Goal: Information Seeking & Learning: Learn about a topic

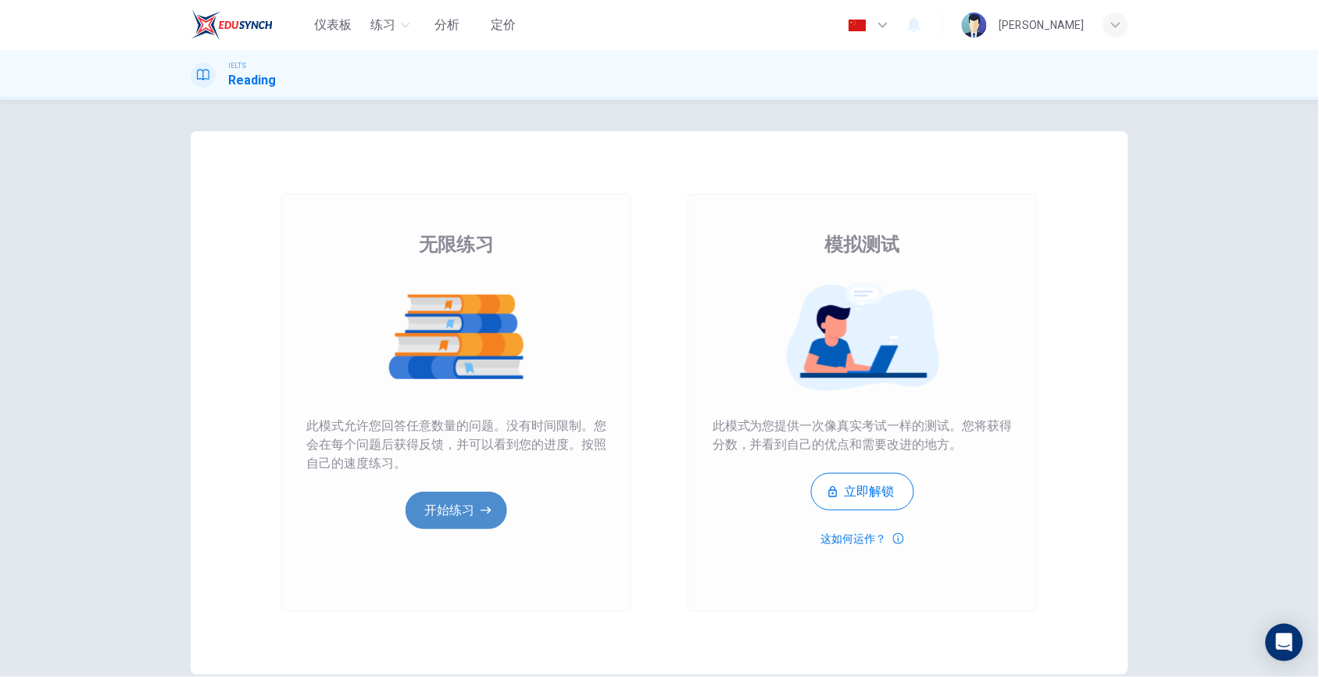
click at [437, 510] on button "开始练习" at bounding box center [457, 511] width 102 height 38
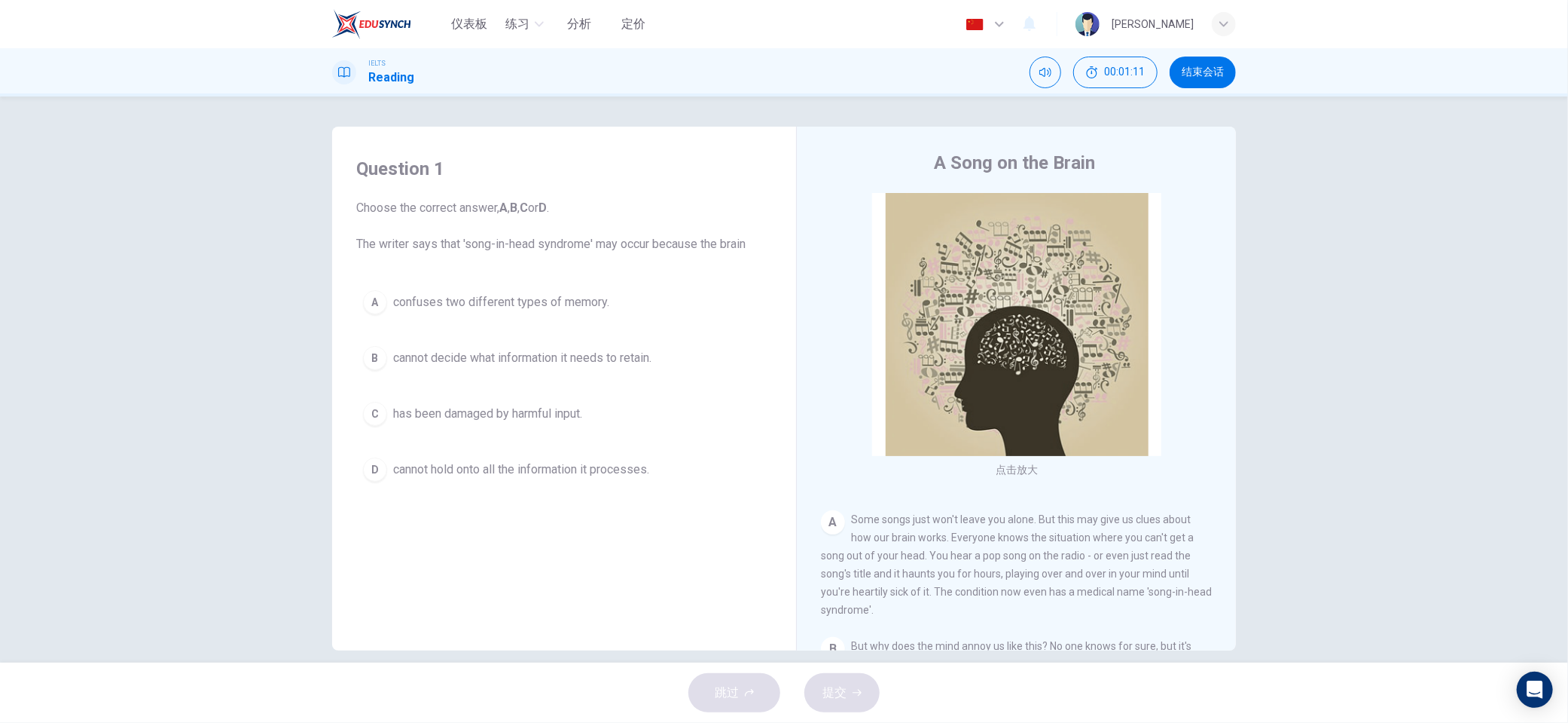
drag, startPoint x: 929, startPoint y: 166, endPoint x: 1061, endPoint y: 154, distance: 132.5
click at [1061, 154] on h4 "A Song on the Brain" at bounding box center [1014, 162] width 161 height 24
click at [1126, 164] on div "A Song on the Brain" at bounding box center [1026, 162] width 412 height 24
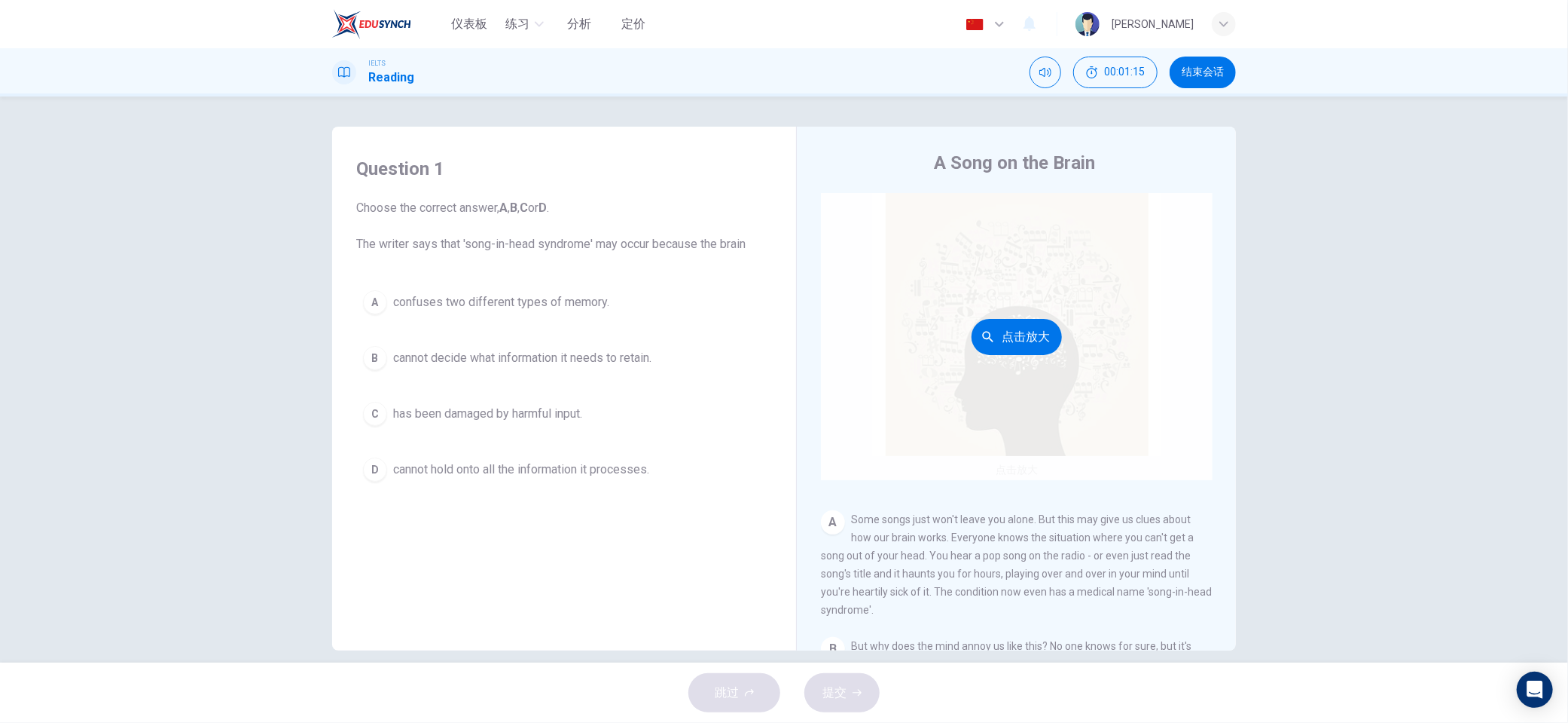
click at [1013, 336] on button "点击放大" at bounding box center [1017, 337] width 91 height 37
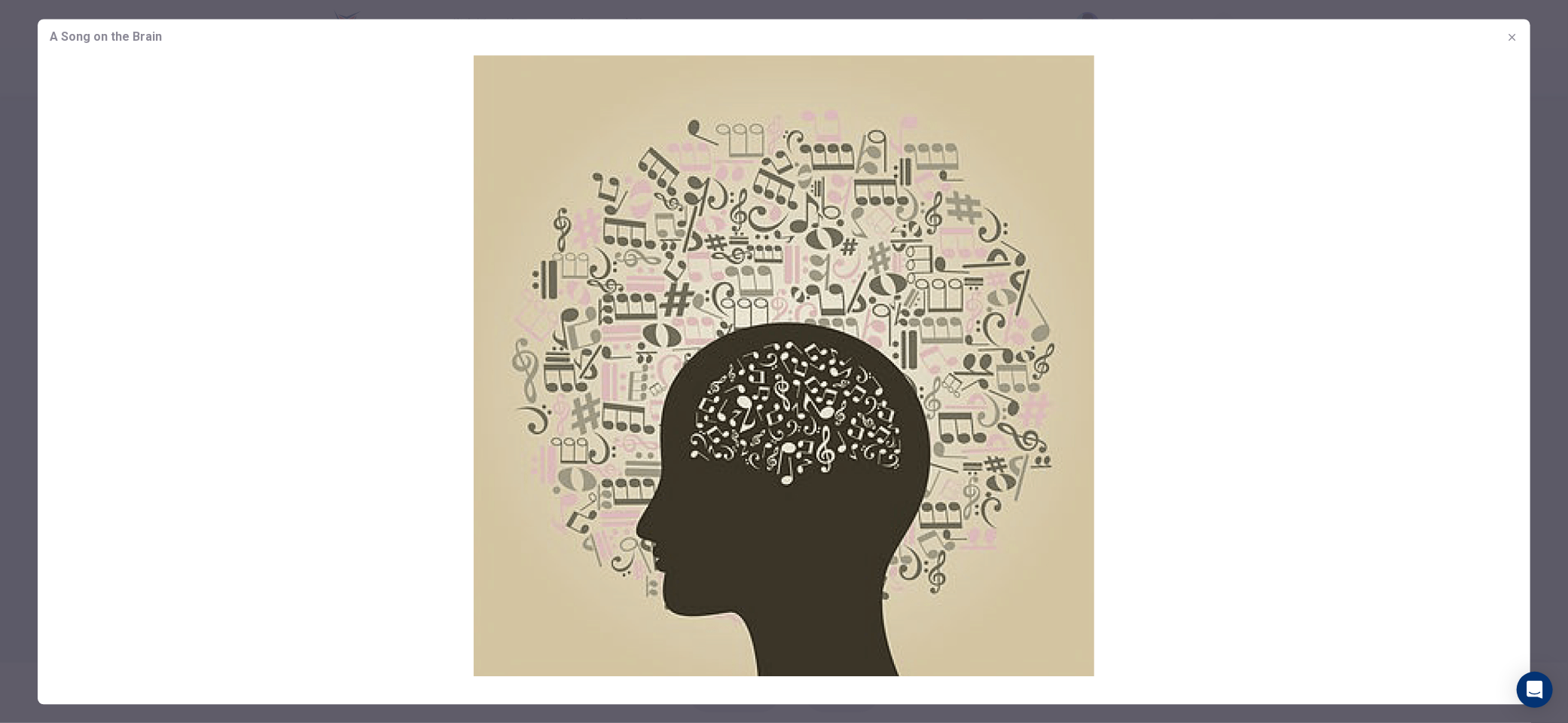
click at [881, 417] on img at bounding box center [784, 365] width 1493 height 621
click at [105, 40] on span "A Song on the Brain" at bounding box center [106, 37] width 112 height 18
click at [1271, 37] on icon "button" at bounding box center [1512, 37] width 13 height 13
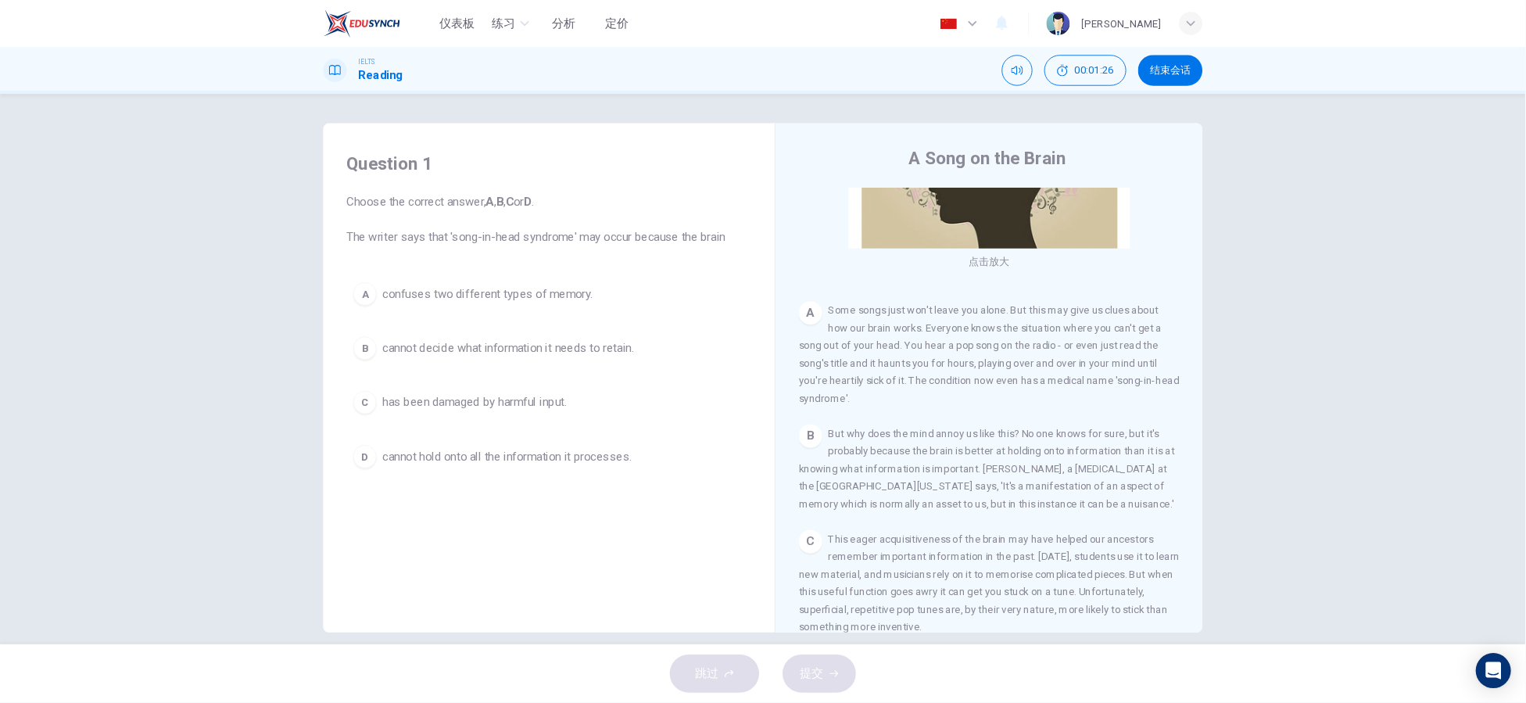
scroll to position [313, 0]
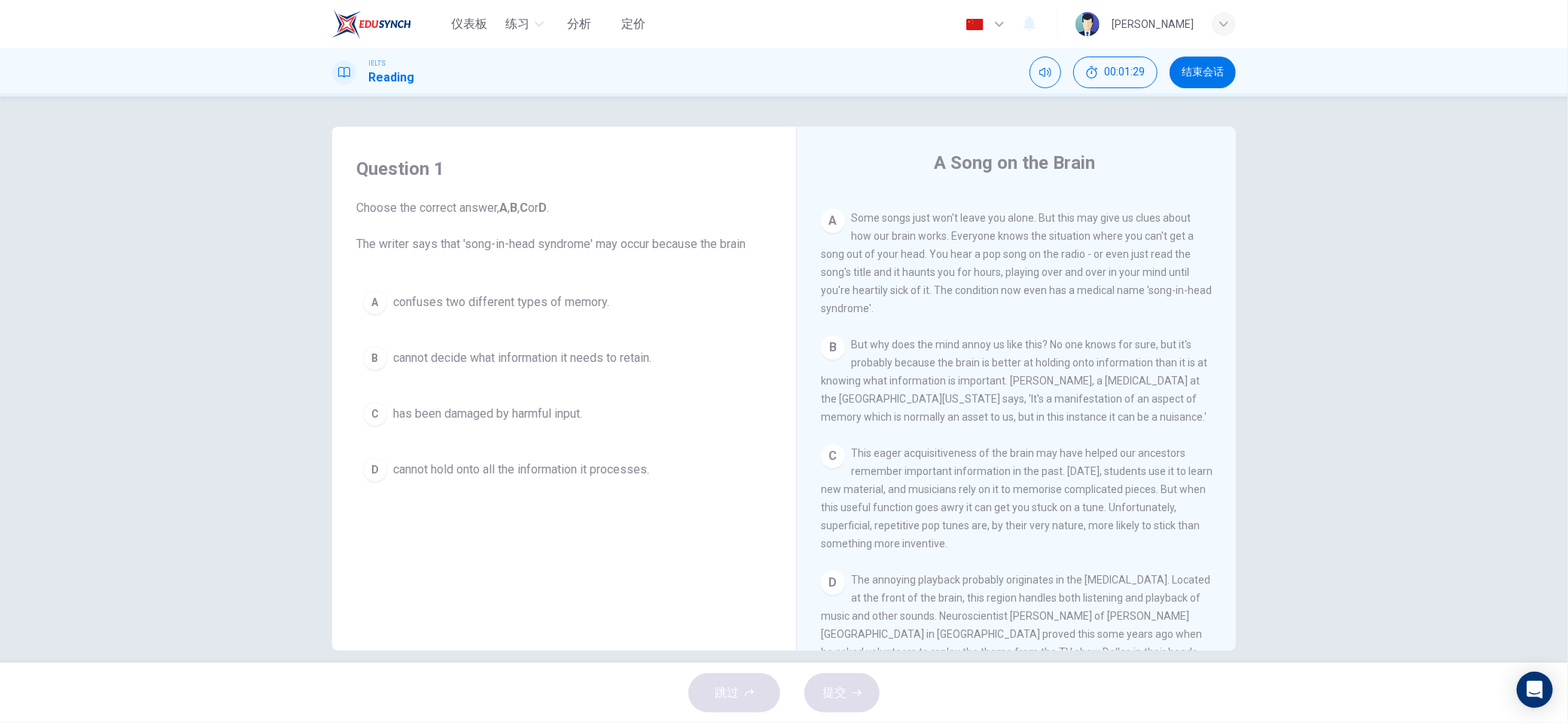
drag, startPoint x: 840, startPoint y: 215, endPoint x: 907, endPoint y: 219, distance: 67.1
click at [907, 219] on div "A Some songs just won't leave you alone. But this may give us clues about how o…" at bounding box center [1017, 262] width 391 height 109
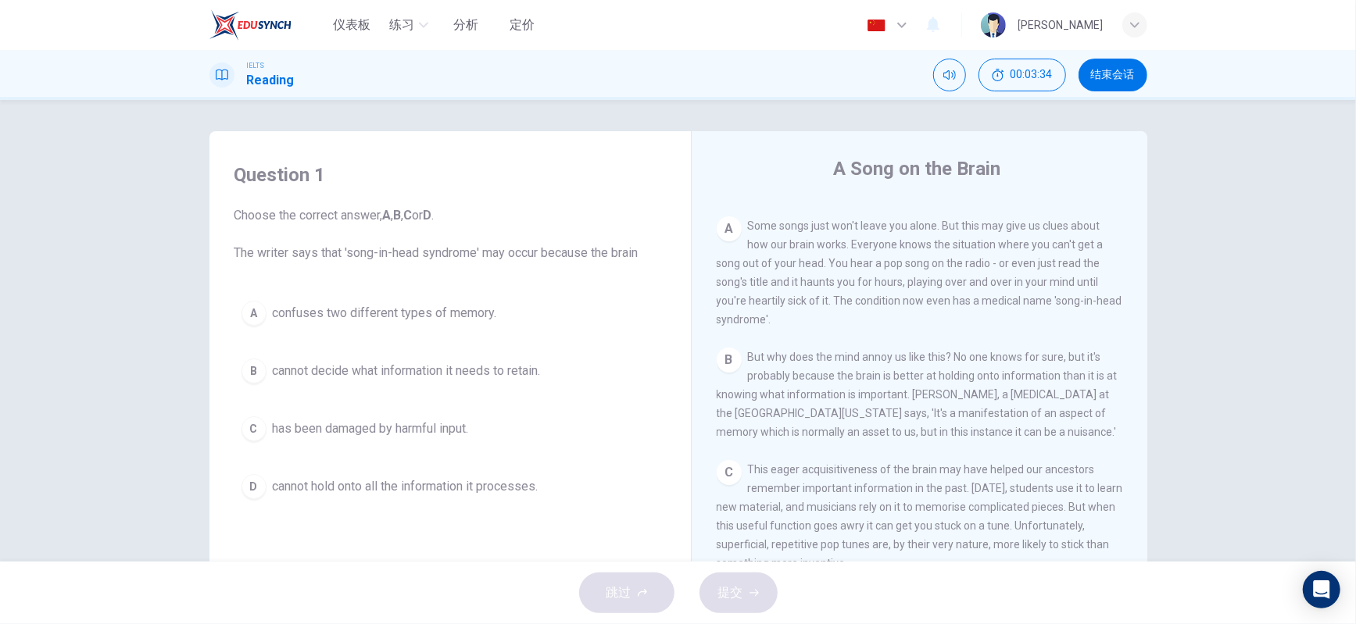
click at [759, 300] on span "Some songs just won't leave you alone. But this may give us clues about how our…" at bounding box center [920, 273] width 406 height 106
drag, startPoint x: 746, startPoint y: 303, endPoint x: 774, endPoint y: 300, distance: 28.3
click at [774, 300] on span "Some songs just won't leave you alone. But this may give us clues about how our…" at bounding box center [920, 273] width 406 height 106
drag, startPoint x: 740, startPoint y: 308, endPoint x: 780, endPoint y: 306, distance: 39.9
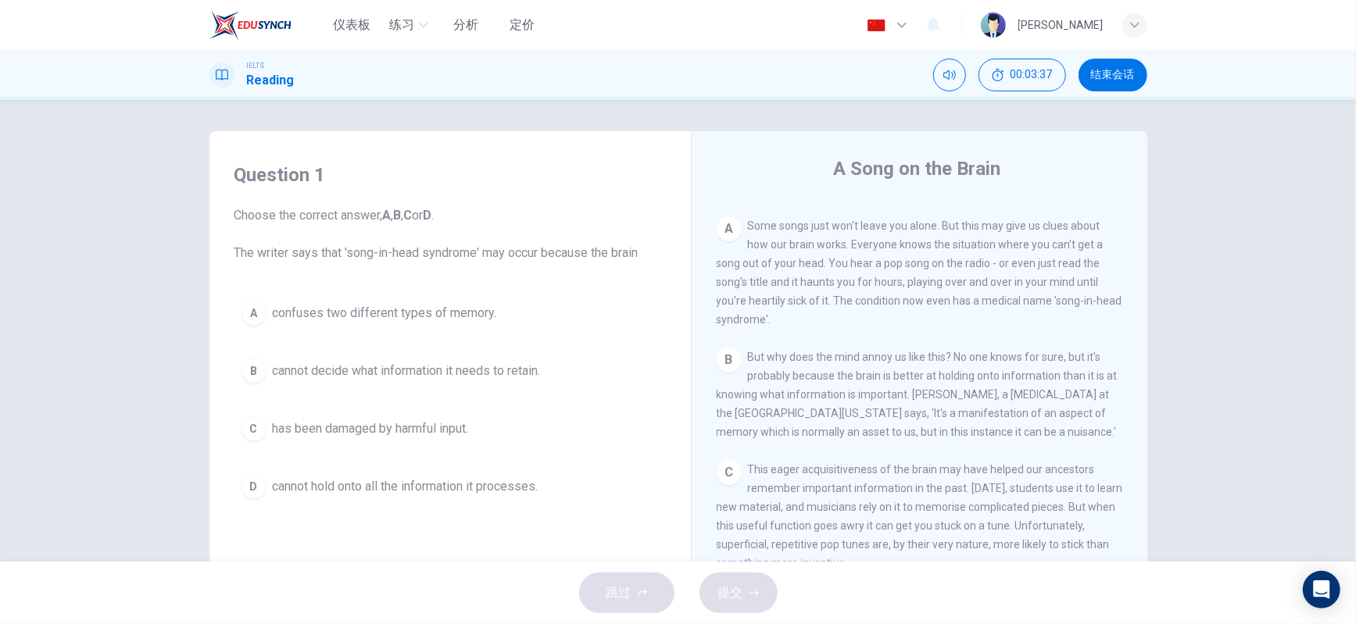
click at [780, 306] on span "Some songs just won't leave you alone. But this may give us clues about how our…" at bounding box center [920, 273] width 406 height 106
drag, startPoint x: 825, startPoint y: 284, endPoint x: 892, endPoint y: 308, distance: 71.2
click at [892, 308] on span "Some songs just won't leave you alone. But this may give us clues about how our…" at bounding box center [920, 273] width 406 height 106
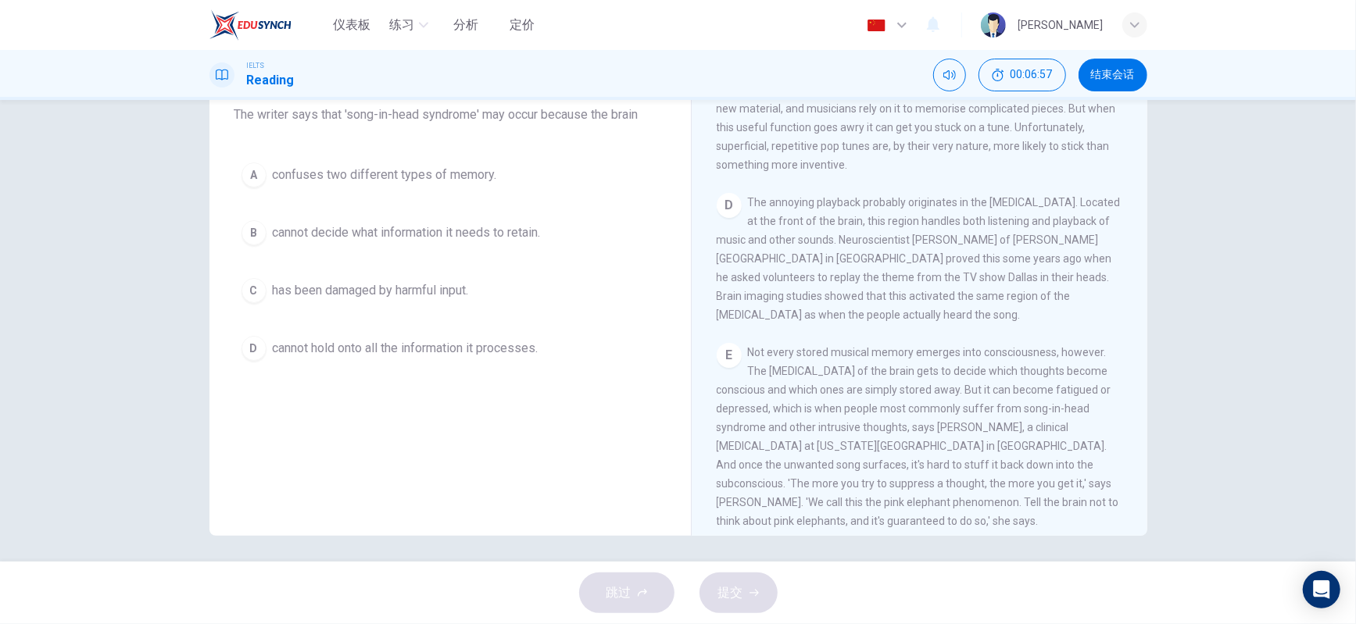
scroll to position [143, 0]
drag, startPoint x: 748, startPoint y: 213, endPoint x: 814, endPoint y: 215, distance: 66.5
click at [814, 215] on span "The annoying playback probably originates in the [MEDICAL_DATA]. Located at the…" at bounding box center [919, 253] width 404 height 125
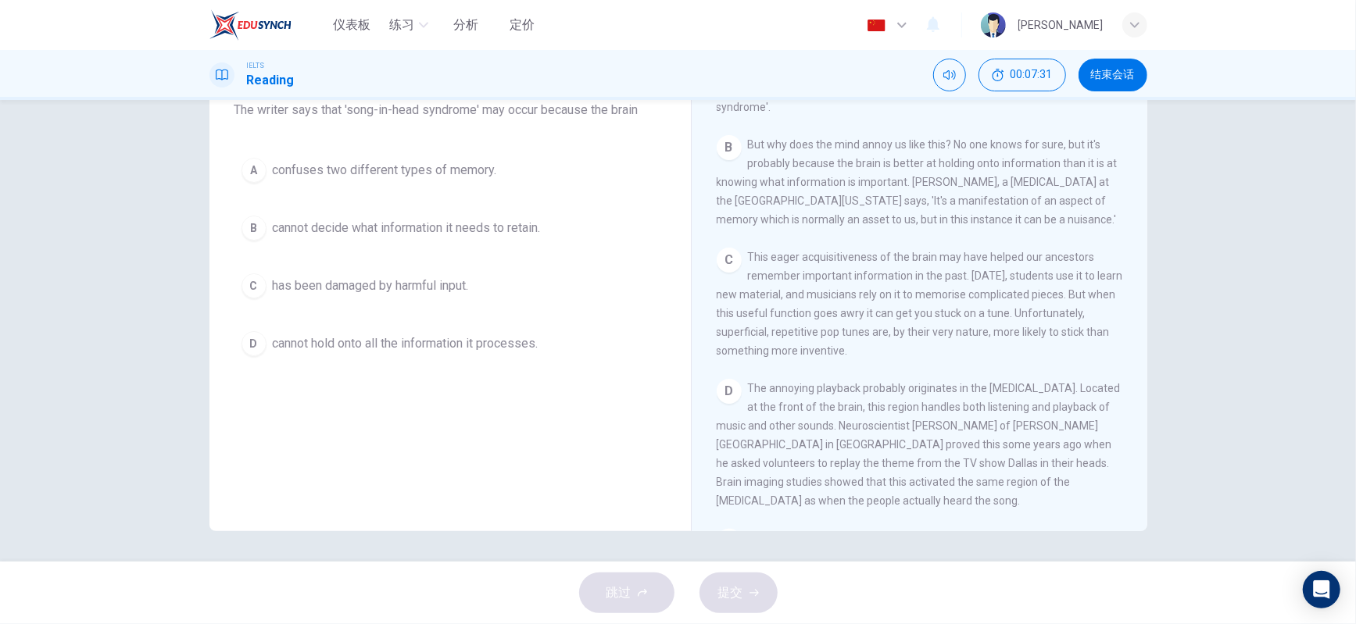
scroll to position [313, 0]
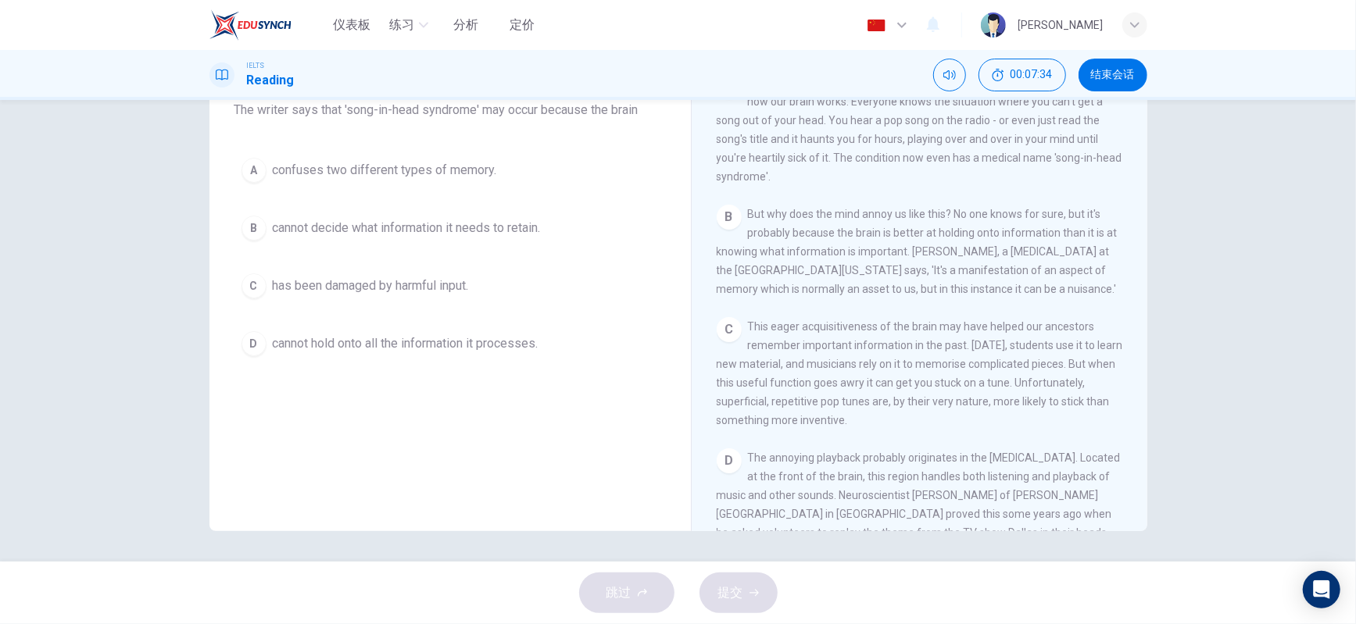
drag, startPoint x: 793, startPoint y: 335, endPoint x: 832, endPoint y: 335, distance: 39.1
click at [832, 335] on span "This eager acquisitiveness of the brain may have helped our ancestors remember …" at bounding box center [920, 373] width 406 height 106
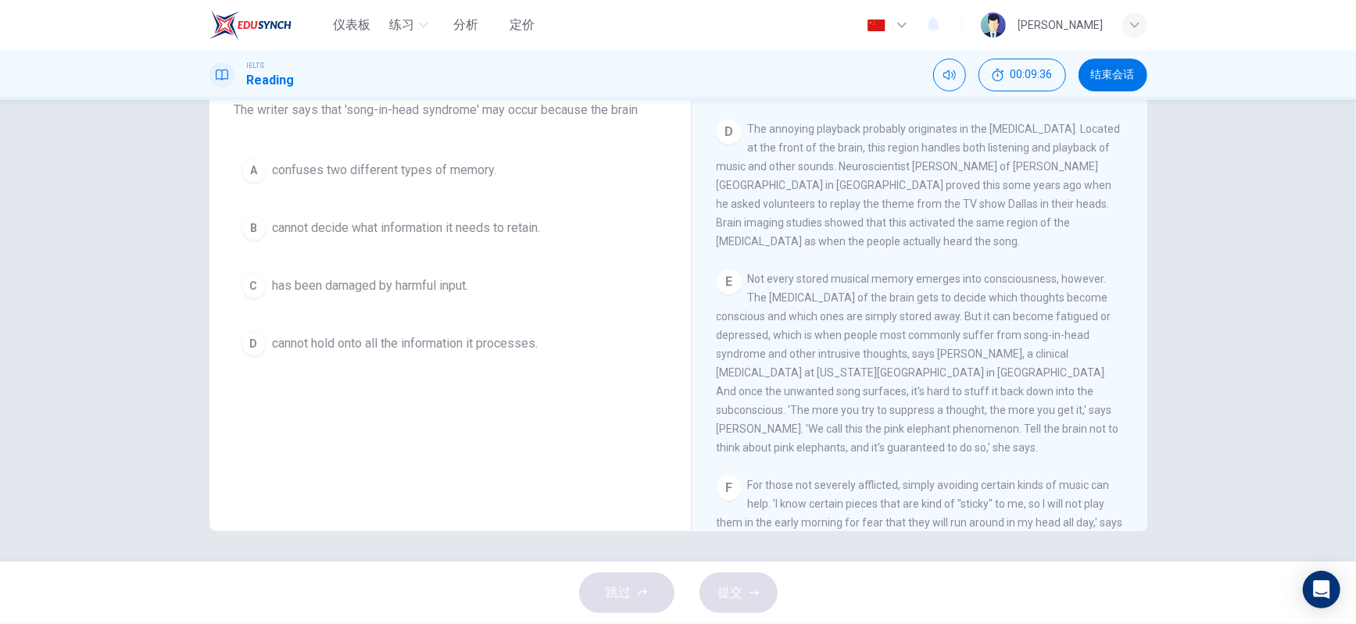
scroll to position [728, 0]
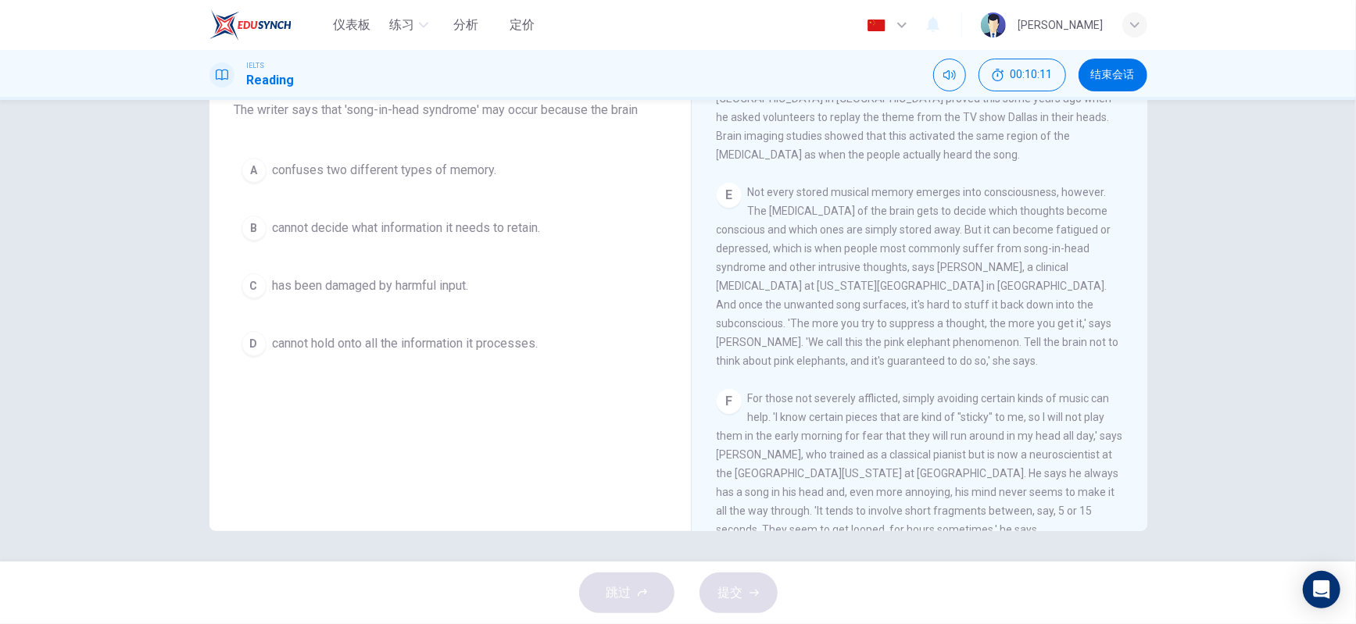
drag, startPoint x: 848, startPoint y: 230, endPoint x: 939, endPoint y: 231, distance: 90.7
click at [939, 231] on span "Not every stored musical memory emerges into consciousness, however. The [MEDIC…" at bounding box center [918, 276] width 403 height 181
drag, startPoint x: 714, startPoint y: 253, endPoint x: 760, endPoint y: 248, distance: 46.4
click at [760, 248] on span "Not every stored musical memory emerges into consciousness, however. The [MEDIC…" at bounding box center [918, 276] width 403 height 181
drag, startPoint x: 926, startPoint y: 249, endPoint x: 854, endPoint y: 255, distance: 72.2
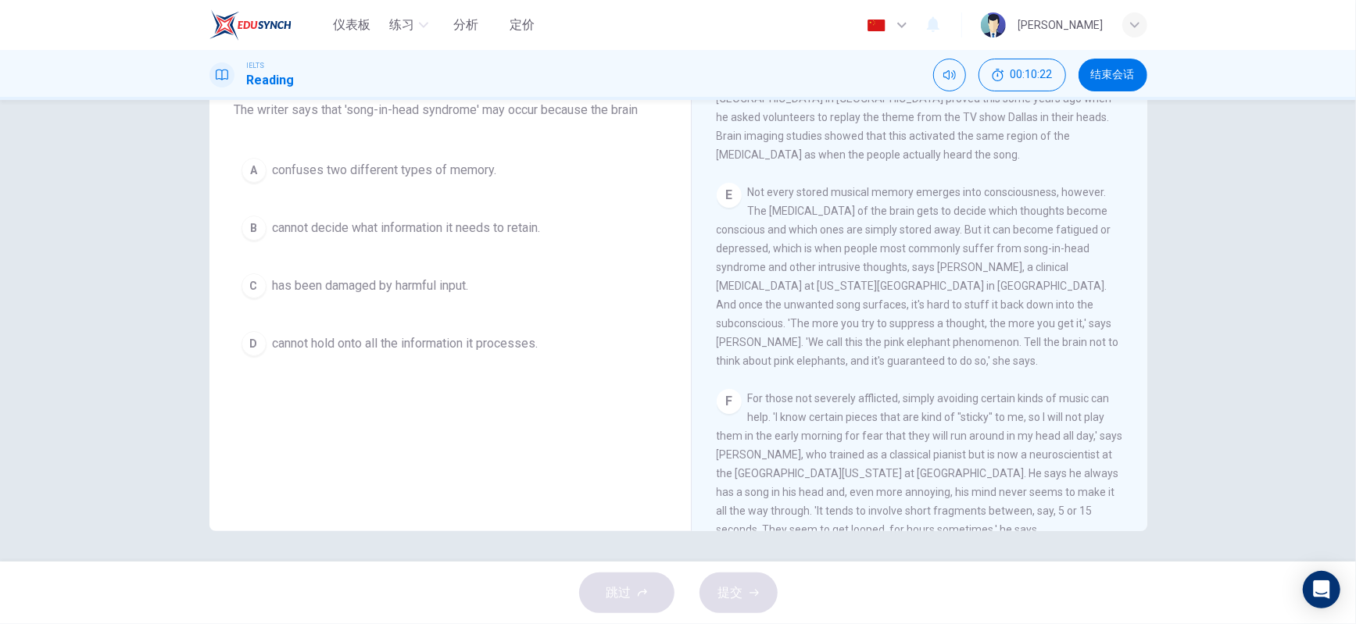
click at [854, 255] on div "E Not every stored musical memory emerges into consciousness, however. The [MED…" at bounding box center [920, 277] width 406 height 188
drag, startPoint x: 932, startPoint y: 253, endPoint x: 954, endPoint y: 253, distance: 21.1
click at [954, 253] on span "Not every stored musical memory emerges into consciousness, however. The [MEDIC…" at bounding box center [918, 276] width 403 height 181
drag, startPoint x: 957, startPoint y: 249, endPoint x: 1105, endPoint y: 245, distance: 148.5
click at [1072, 253] on span "Not every stored musical memory emerges into consciousness, however. The [MEDIC…" at bounding box center [918, 276] width 403 height 181
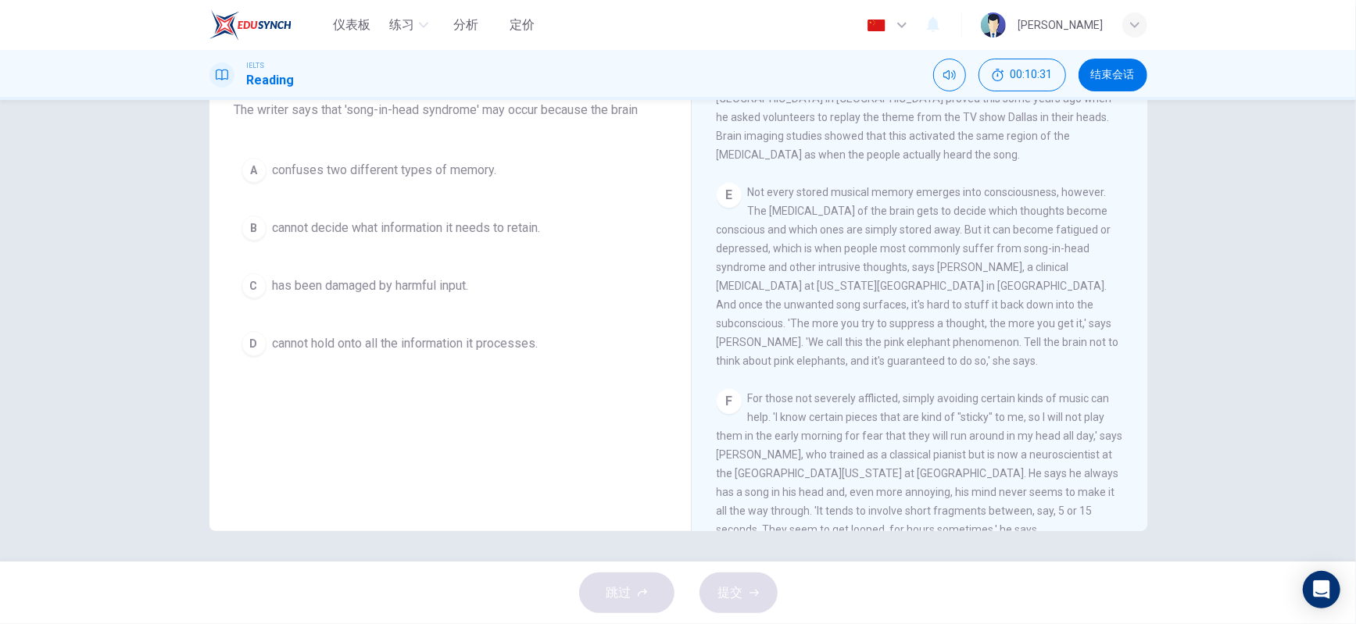
drag, startPoint x: 713, startPoint y: 271, endPoint x: 758, endPoint y: 270, distance: 45.4
click at [758, 270] on span "Not every stored musical memory emerges into consciousness, however. The [MEDIC…" at bounding box center [918, 276] width 403 height 181
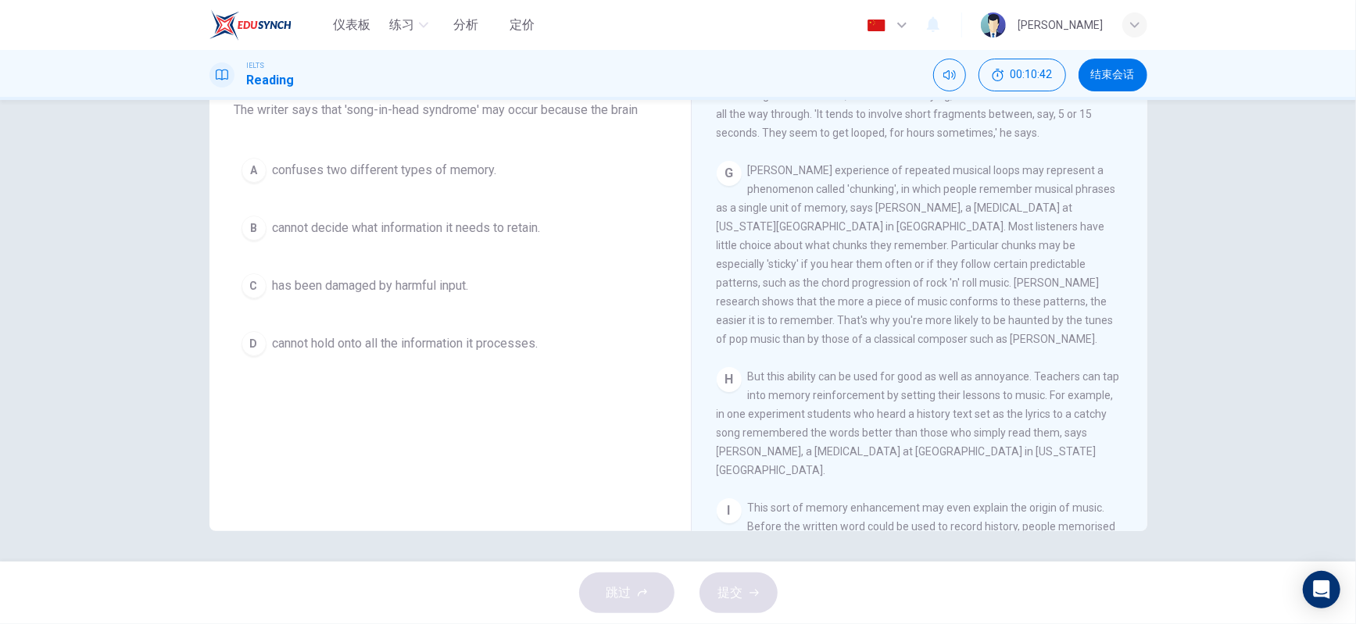
scroll to position [1249, 0]
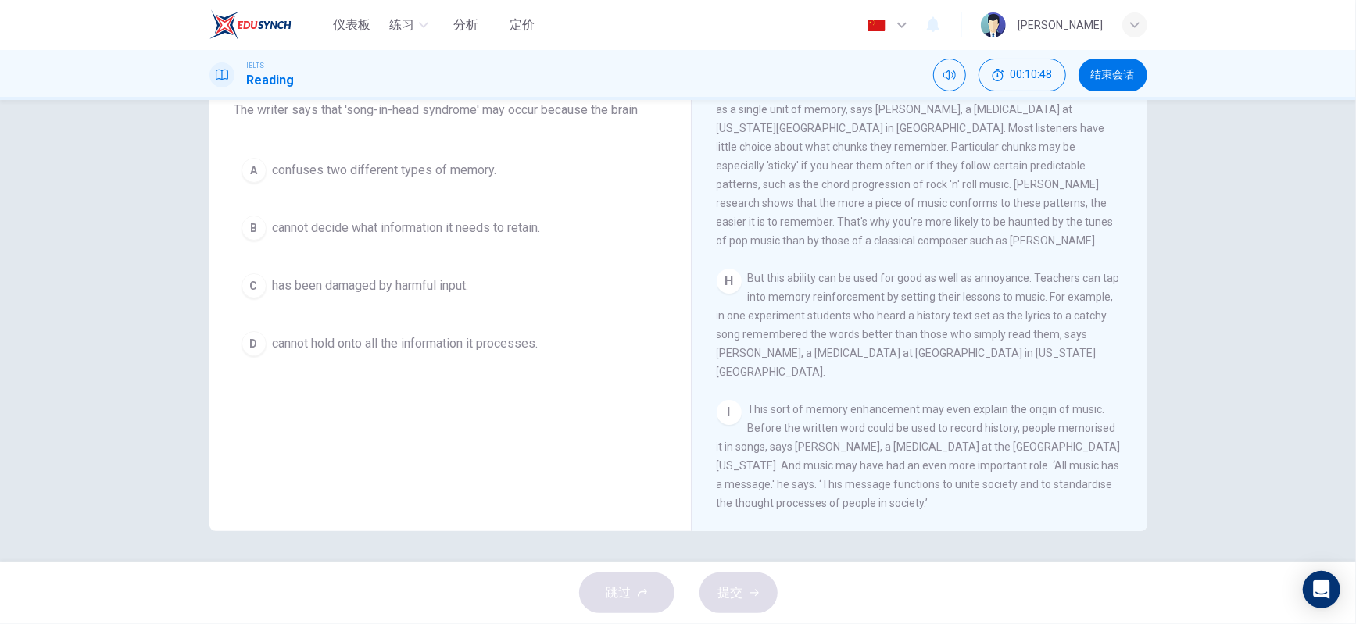
drag, startPoint x: 862, startPoint y: 404, endPoint x: 905, endPoint y: 404, distance: 43.0
click at [905, 404] on span "This sort of memory enhancement may even explain the origin of music. Before th…" at bounding box center [919, 456] width 404 height 106
drag, startPoint x: 758, startPoint y: 288, endPoint x: 1003, endPoint y: 283, distance: 244.7
click at [1003, 283] on span "But this ability can be used for good as well as annoyance. Teachers can tap in…" at bounding box center [918, 325] width 403 height 106
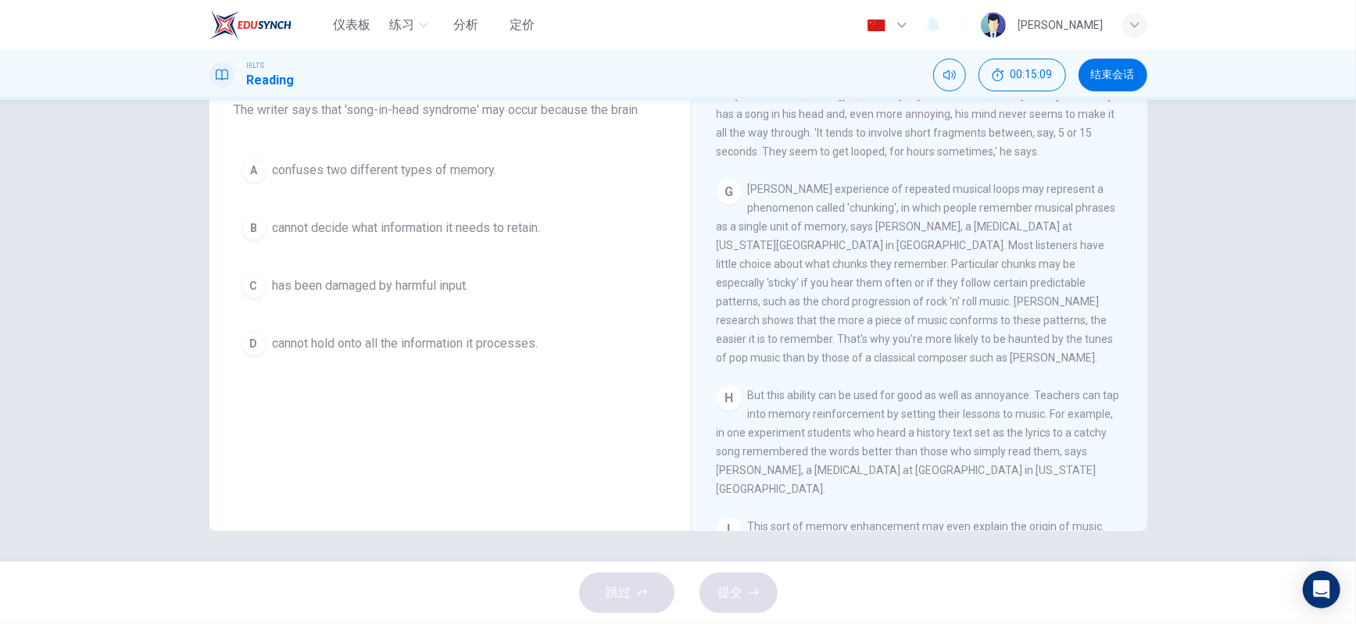
scroll to position [1162, 0]
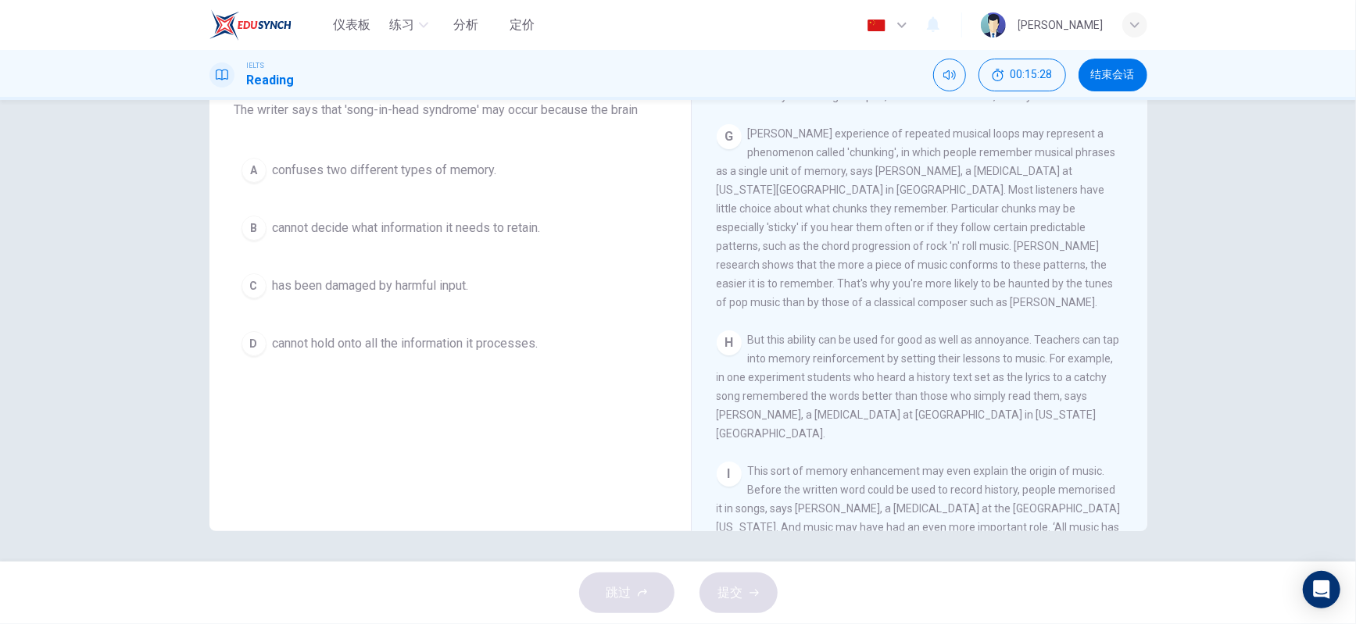
drag, startPoint x: 793, startPoint y: 308, endPoint x: 827, endPoint y: 335, distance: 43.9
click at [827, 312] on div "[PERSON_NAME] experience of repeated musical loops may represent a phenomenon c…" at bounding box center [920, 218] width 406 height 188
click at [878, 312] on div "[PERSON_NAME] experience of repeated musical loops may represent a phenomenon c…" at bounding box center [920, 218] width 406 height 188
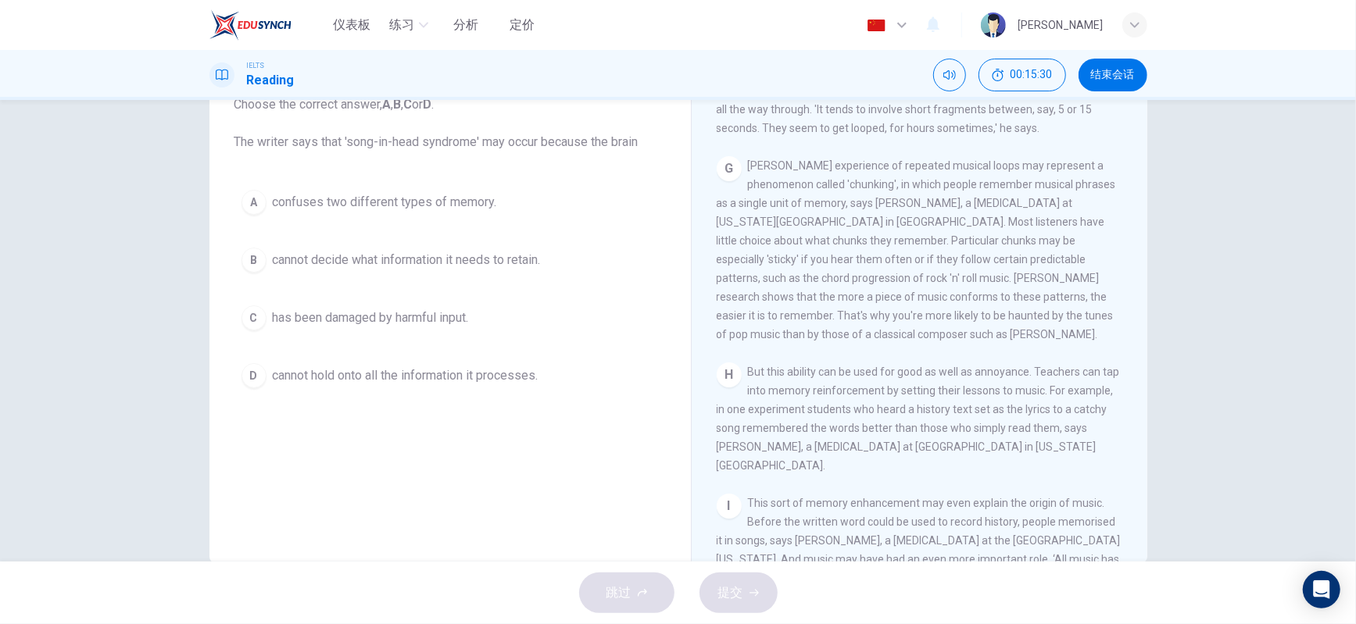
scroll to position [56, 0]
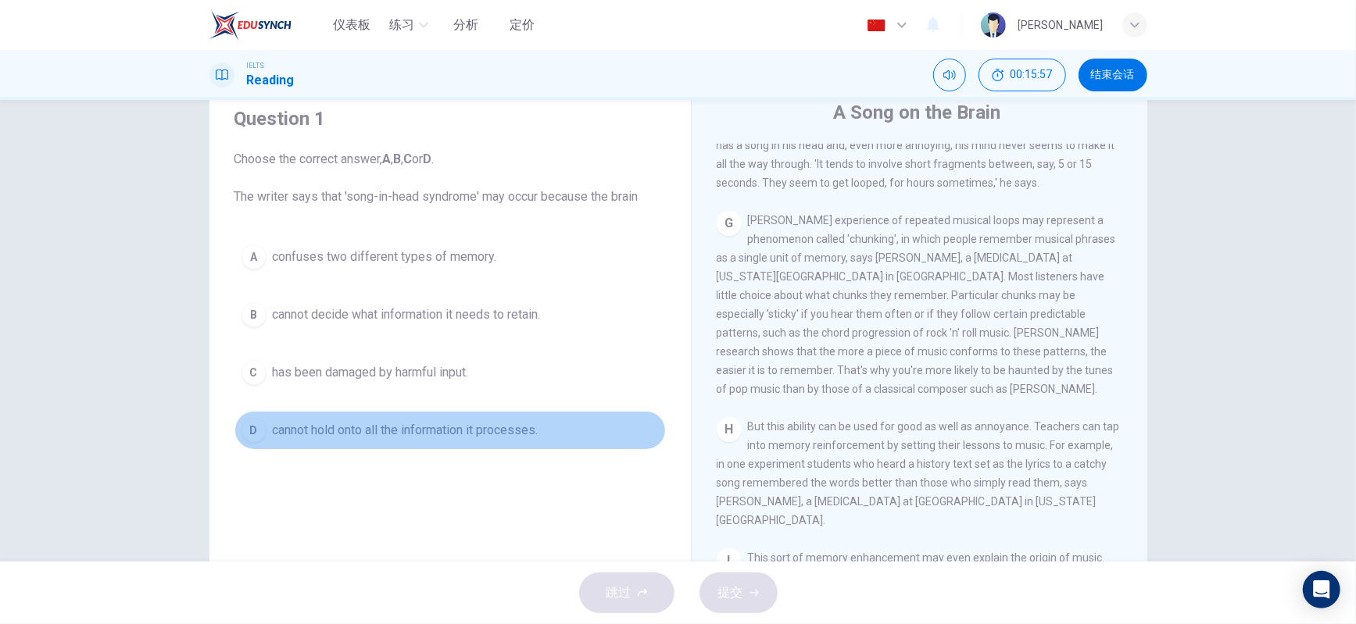
click at [454, 432] on span "cannot hold onto all the information it processes." at bounding box center [406, 430] width 266 height 19
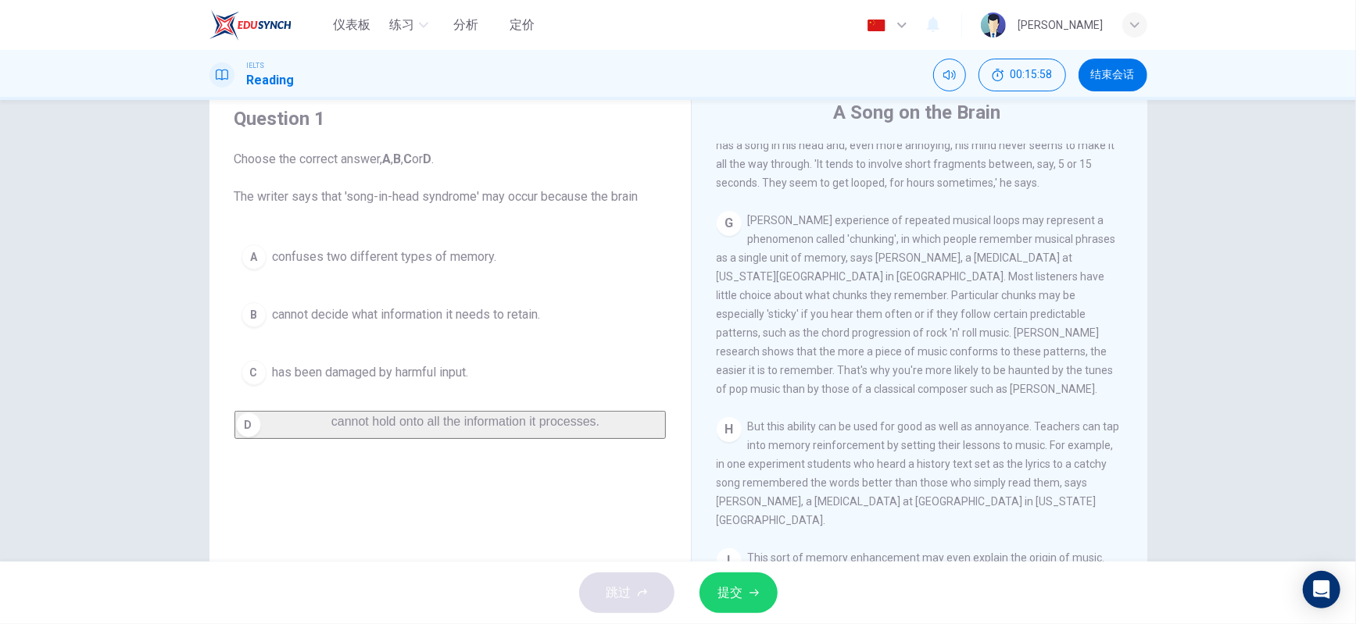
click at [739, 595] on span "提交" at bounding box center [730, 593] width 25 height 22
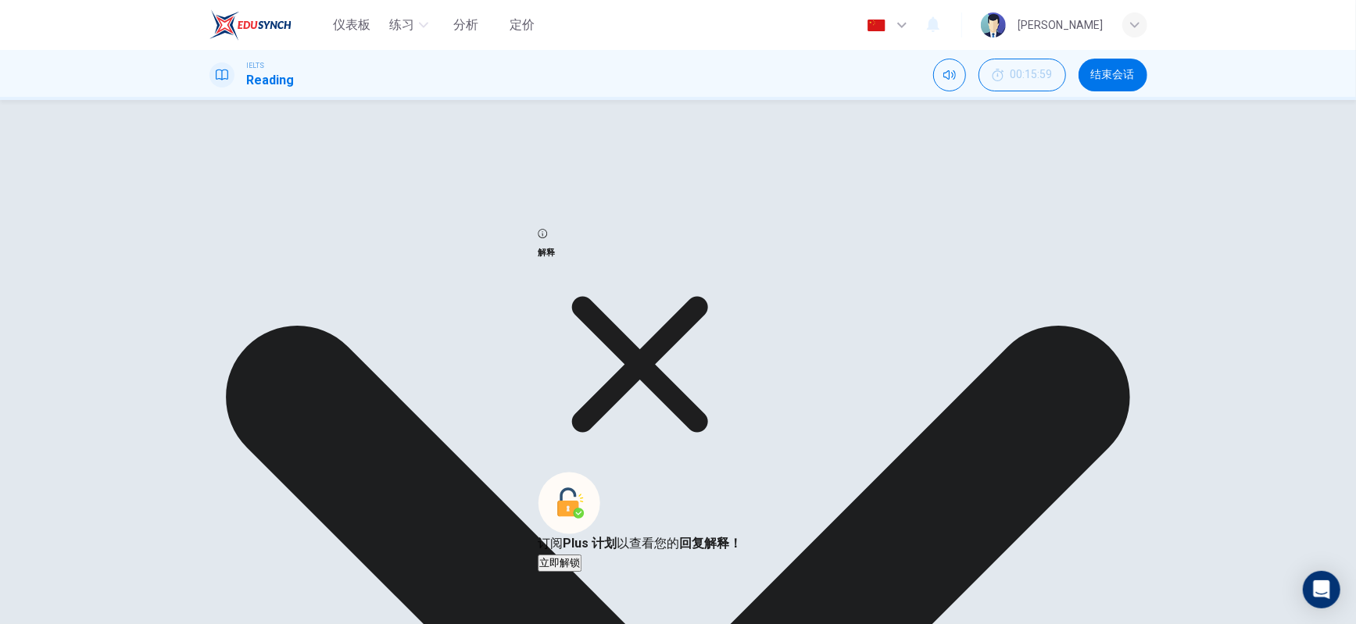
click at [742, 410] on icon at bounding box center [640, 365] width 204 height 204
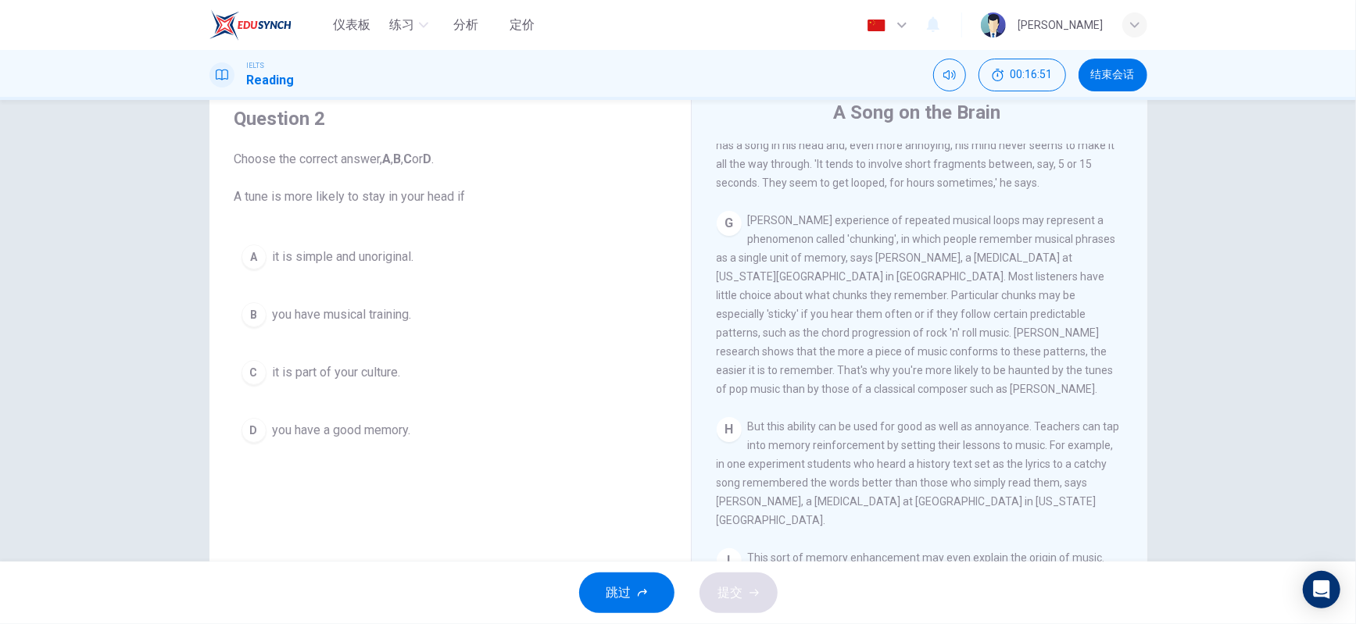
click at [347, 258] on span "it is simple and unoriginal." at bounding box center [343, 257] width 141 height 19
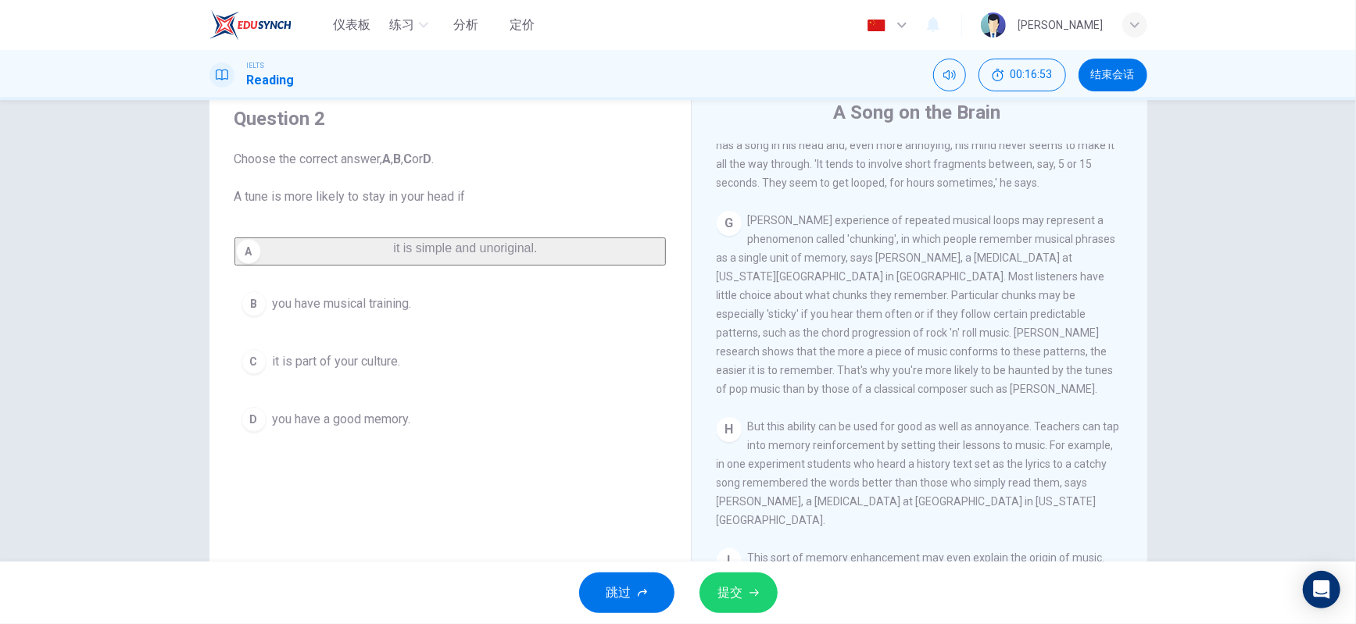
click at [752, 595] on icon "button" at bounding box center [754, 593] width 9 height 9
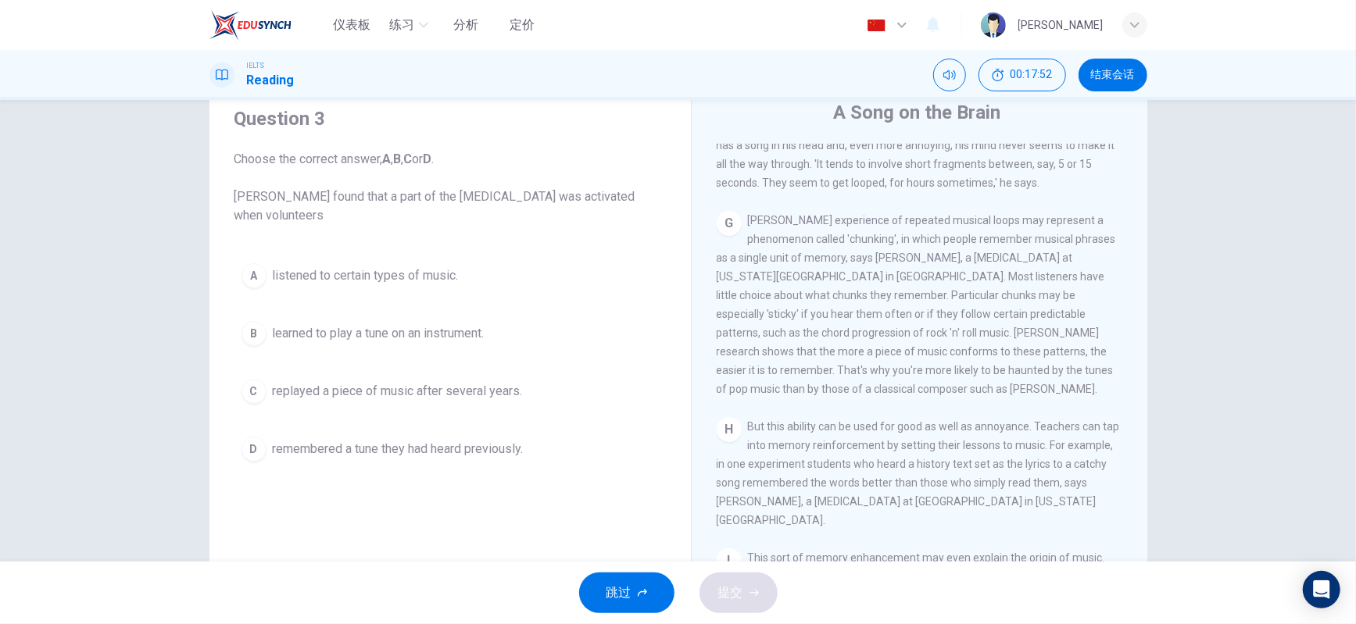
click at [359, 277] on span "listened to certain types of music." at bounding box center [366, 276] width 186 height 19
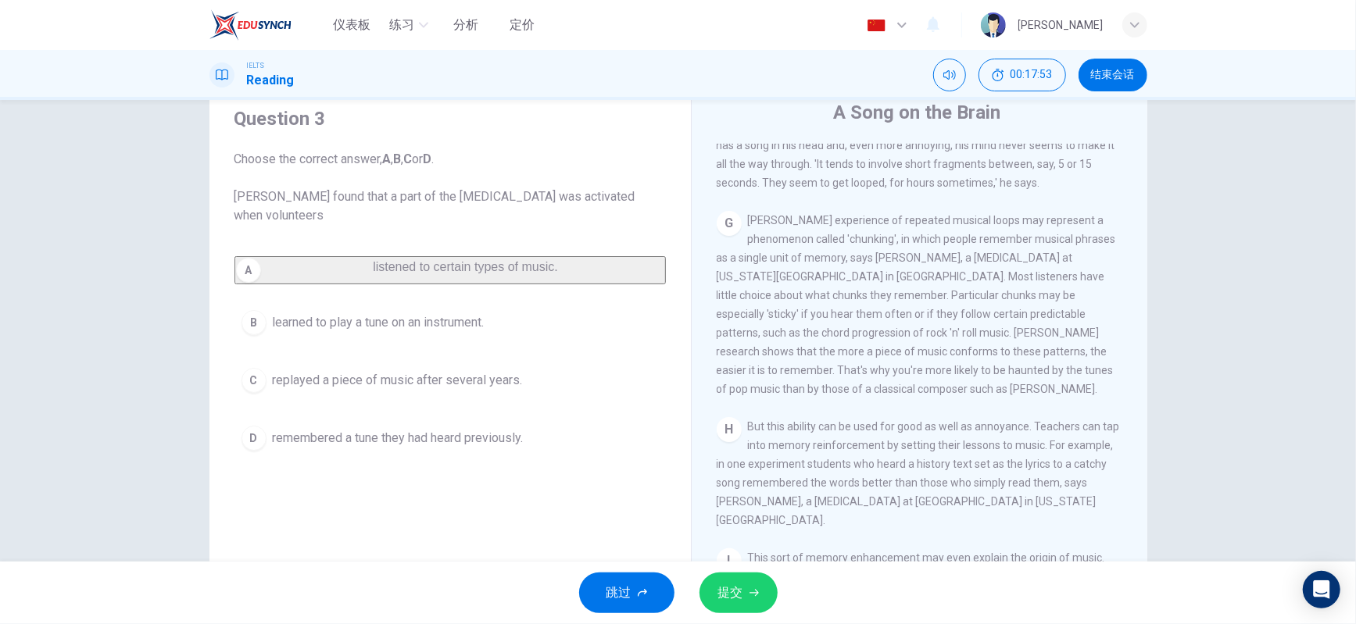
click at [732, 591] on span "提交" at bounding box center [730, 593] width 25 height 22
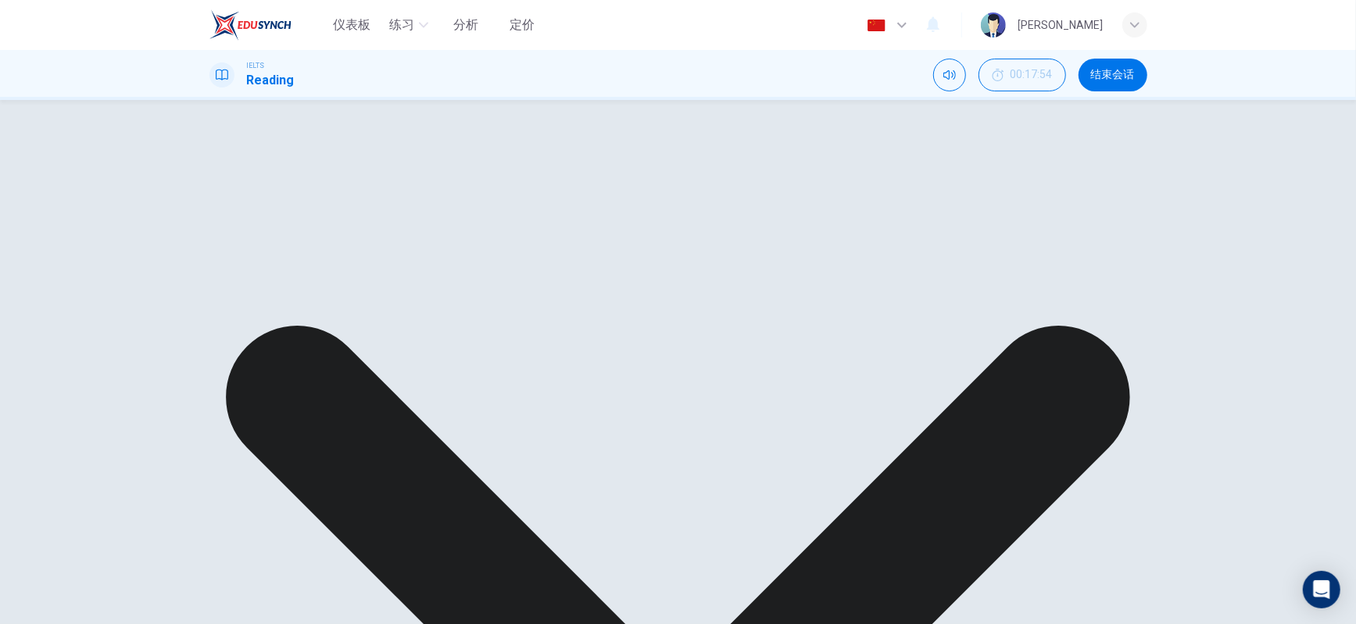
click at [376, 425] on div "A listened to certain types of music. B learned to play a tune on an instrument…" at bounding box center [449, 340] width 431 height 169
click at [414, 425] on div "A listened to certain types of music. B learned to play a tune on an instrument…" at bounding box center [449, 340] width 431 height 169
click at [482, 425] on div "A listened to certain types of music. B learned to play a tune on an instrument…" at bounding box center [449, 340] width 431 height 169
click at [346, 272] on div "A listened to certain types of music. B learned to play a tune on an instrument…" at bounding box center [449, 340] width 431 height 169
click at [300, 336] on div "A listened to certain types of music. B learned to play a tune on an instrument…" at bounding box center [449, 340] width 431 height 169
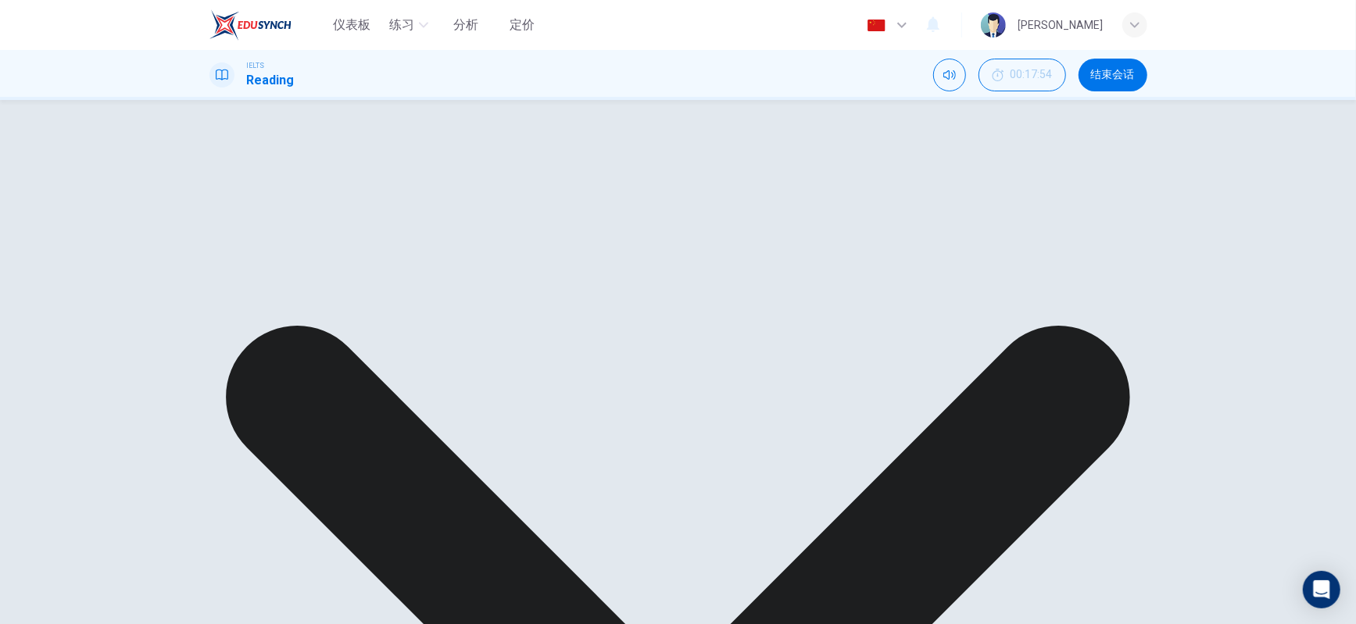
click at [334, 331] on div "A listened to certain types of music. B learned to play a tune on an instrument…" at bounding box center [449, 340] width 431 height 169
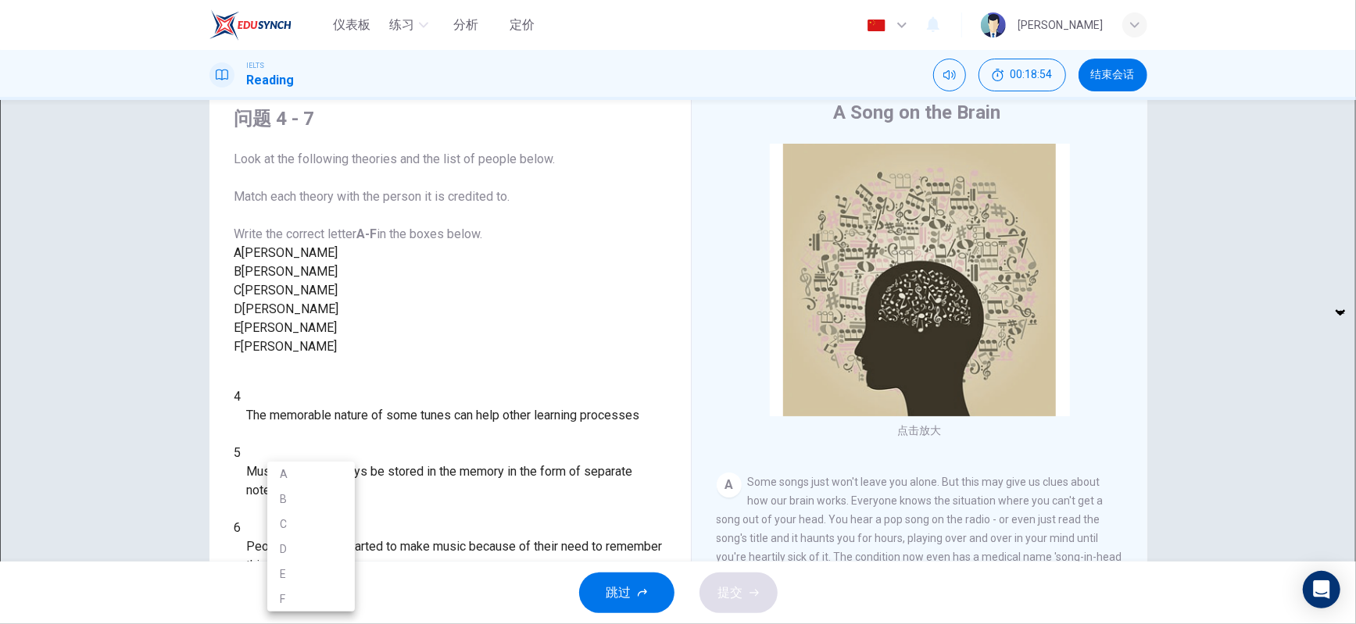
click at [336, 534] on body "仪表板 练习 分析 定价 中文 zh ​ Chougin Yen IELTS Reading 00:18:54 结束会话 问题 4 - 7 Look at t…" at bounding box center [678, 312] width 1356 height 624
click at [464, 475] on div at bounding box center [678, 312] width 1356 height 624
click at [316, 522] on body "仪表板 练习 分析 定价 中文 zh ​ Chougin Yen IELTS Reading 00:19:21 结束会话 问题 4 - 7 Look at t…" at bounding box center [678, 312] width 1356 height 624
click at [319, 476] on li "A" at bounding box center [311, 474] width 88 height 25
click at [474, 425] on span "The memorable nature of some tunes can help other learning processes" at bounding box center [451, 415] width 393 height 19
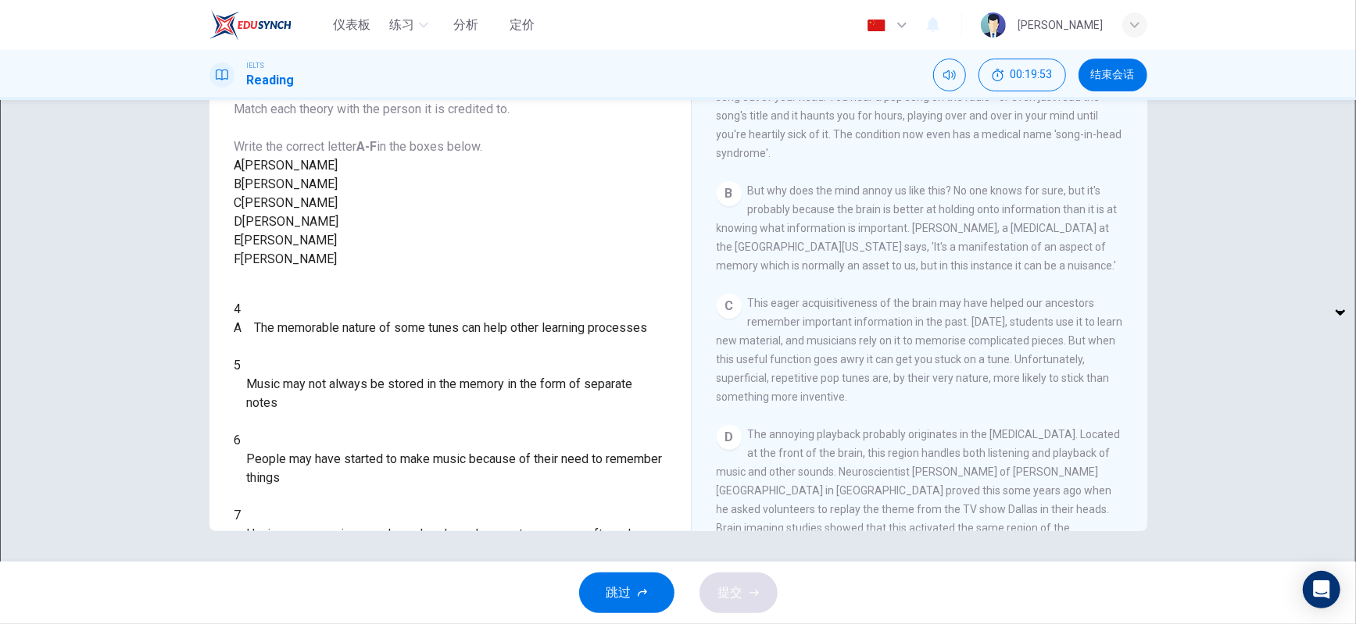
scroll to position [347, 0]
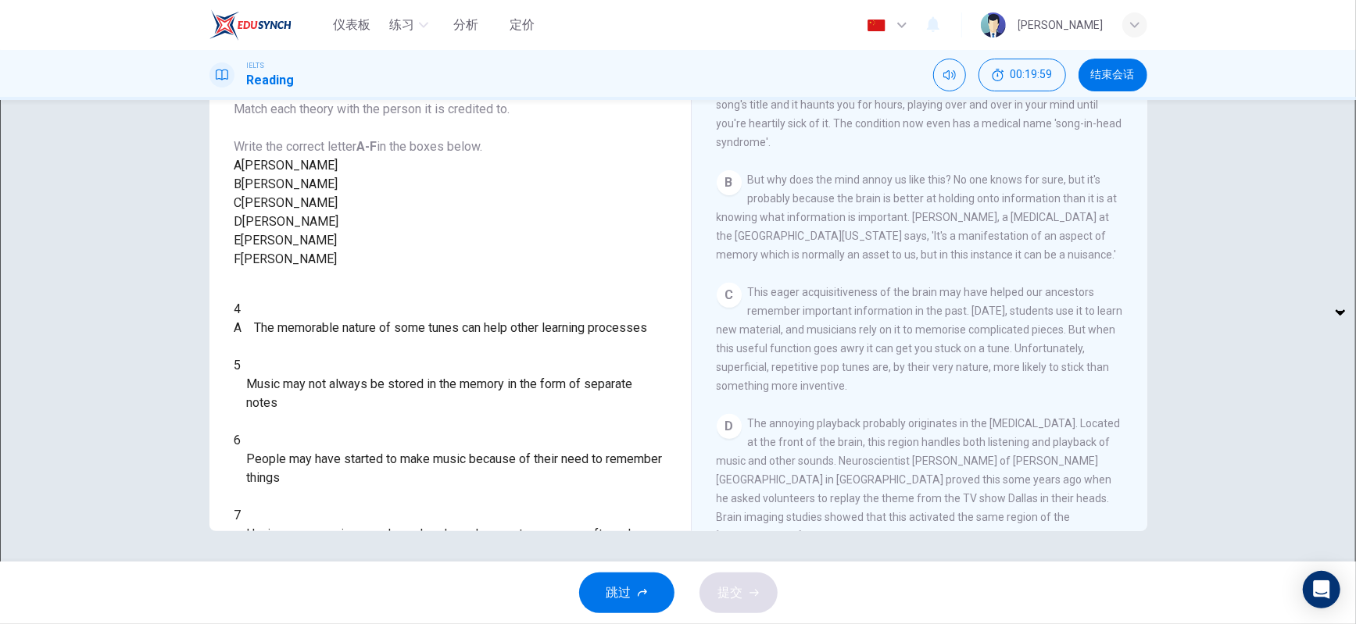
drag, startPoint x: 912, startPoint y: 220, endPoint x: 964, endPoint y: 223, distance: 52.5
click at [964, 223] on span "But why does the mind annoy us like this? No one knows for sure, but it's proba…" at bounding box center [917, 218] width 401 height 88
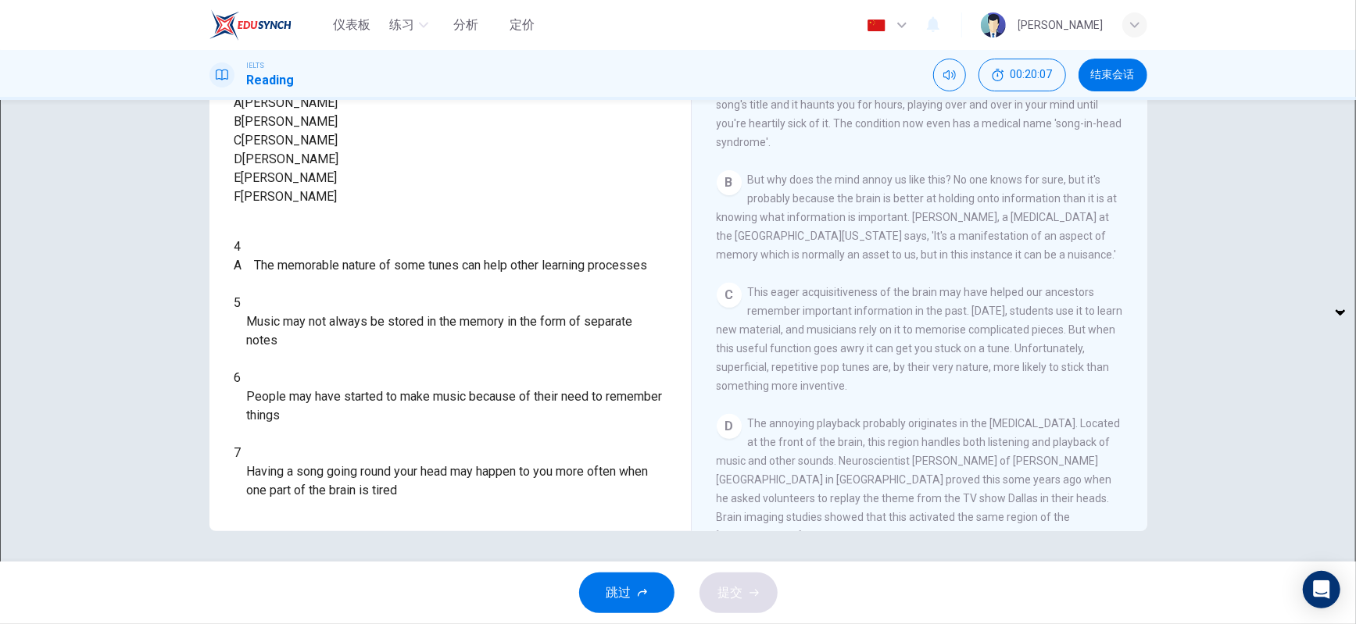
scroll to position [88, 0]
drag, startPoint x: 407, startPoint y: 395, endPoint x: 533, endPoint y: 395, distance: 125.8
click at [533, 350] on span "Music may not always be stored in the memory in the form of separate notes" at bounding box center [456, 332] width 419 height 38
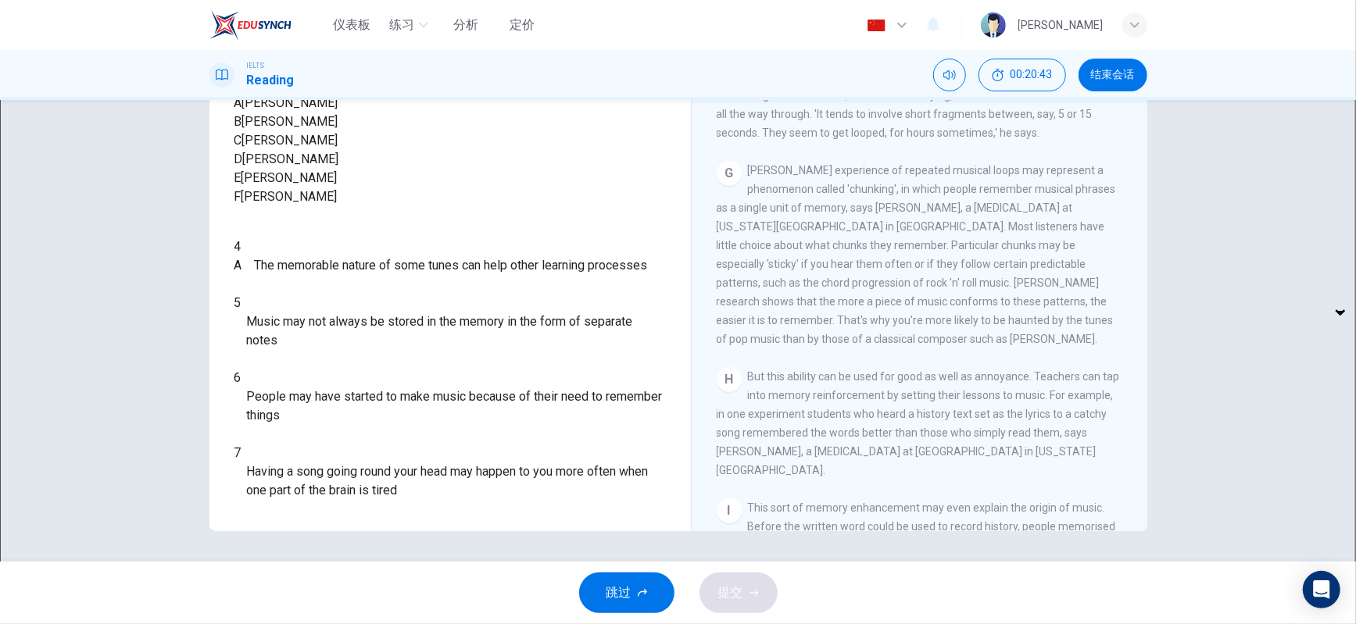
scroll to position [1249, 0]
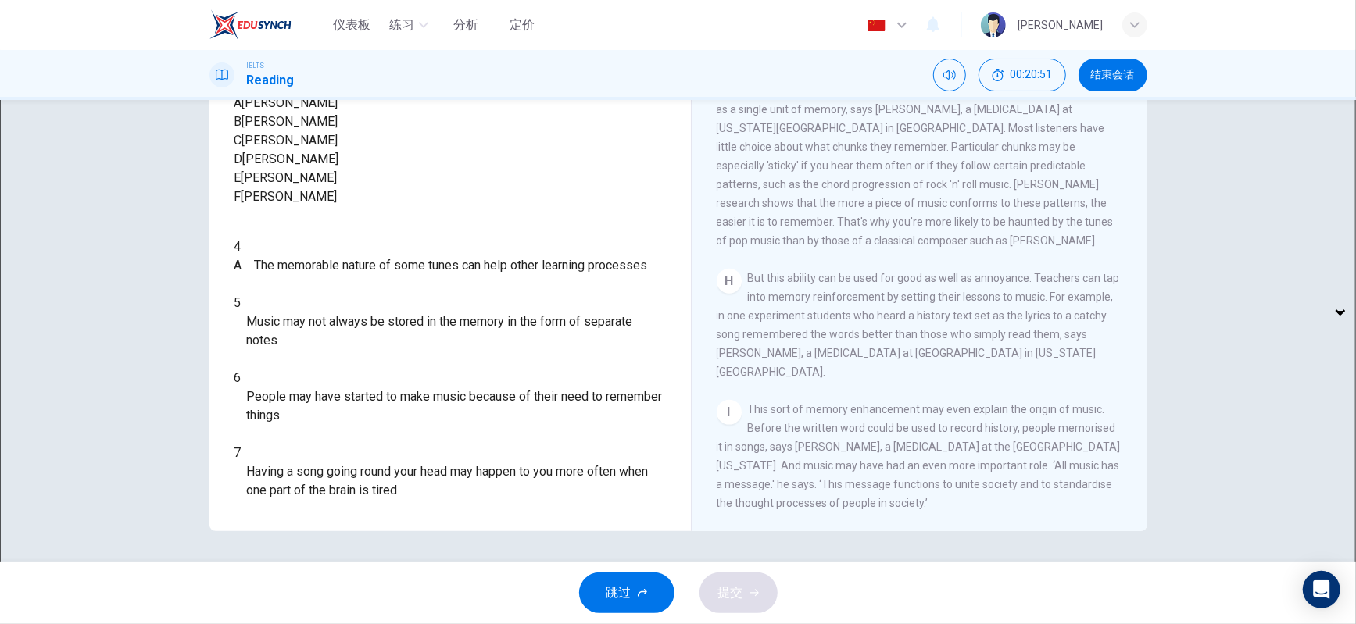
drag, startPoint x: 448, startPoint y: 344, endPoint x: 479, endPoint y: 352, distance: 32.4
click at [479, 275] on span "The memorable nature of some tunes can help other learning processes" at bounding box center [451, 265] width 393 height 19
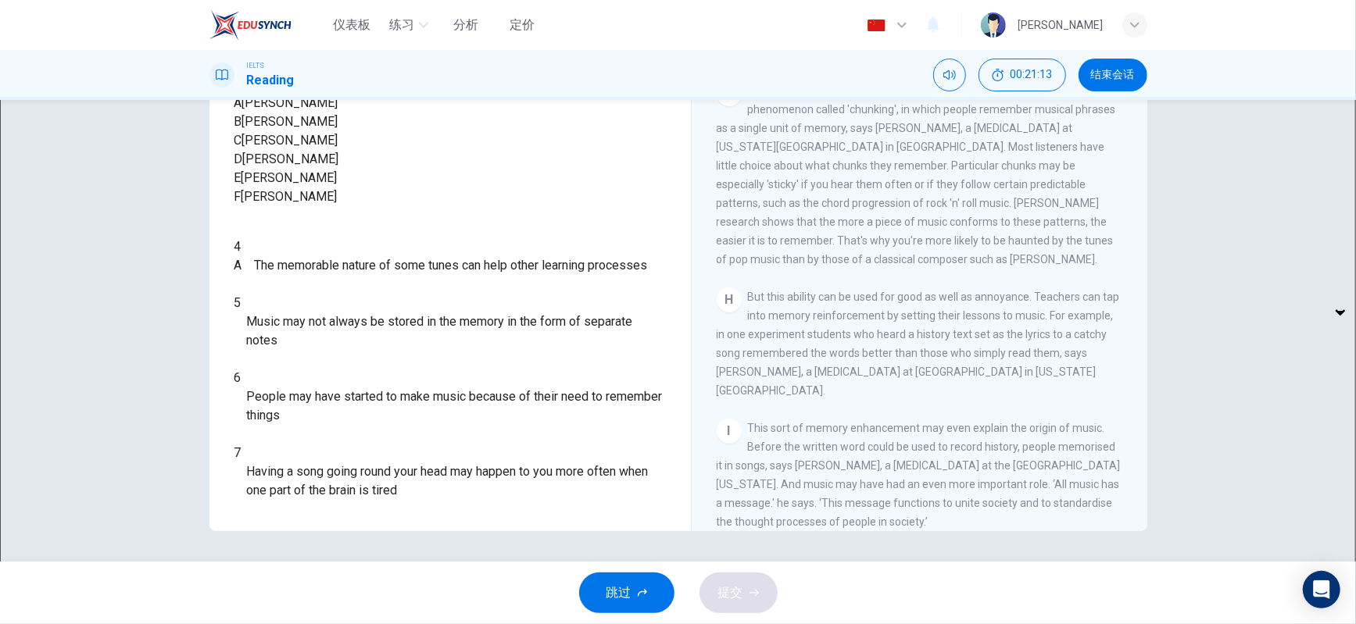
scroll to position [1162, 0]
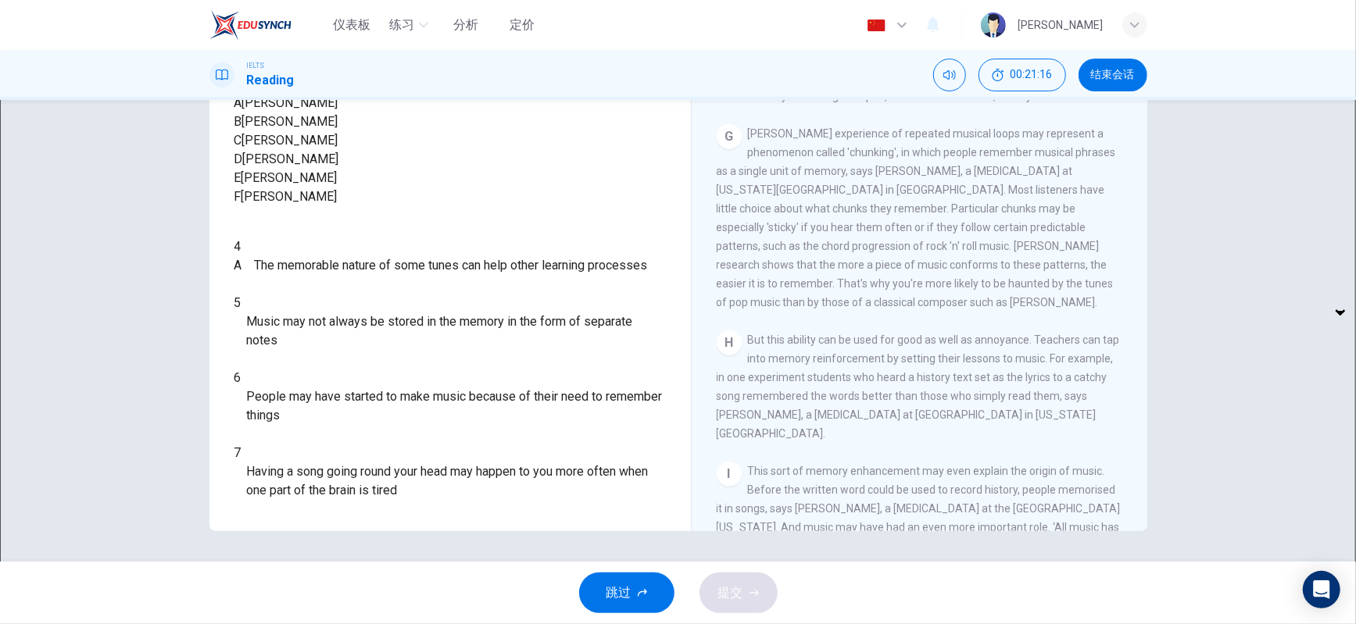
drag, startPoint x: 1070, startPoint y: 315, endPoint x: 810, endPoint y: 267, distance: 264.6
click at [810, 267] on div "[PERSON_NAME] experience of repeated musical loops may represent a phenomenon c…" at bounding box center [920, 218] width 406 height 188
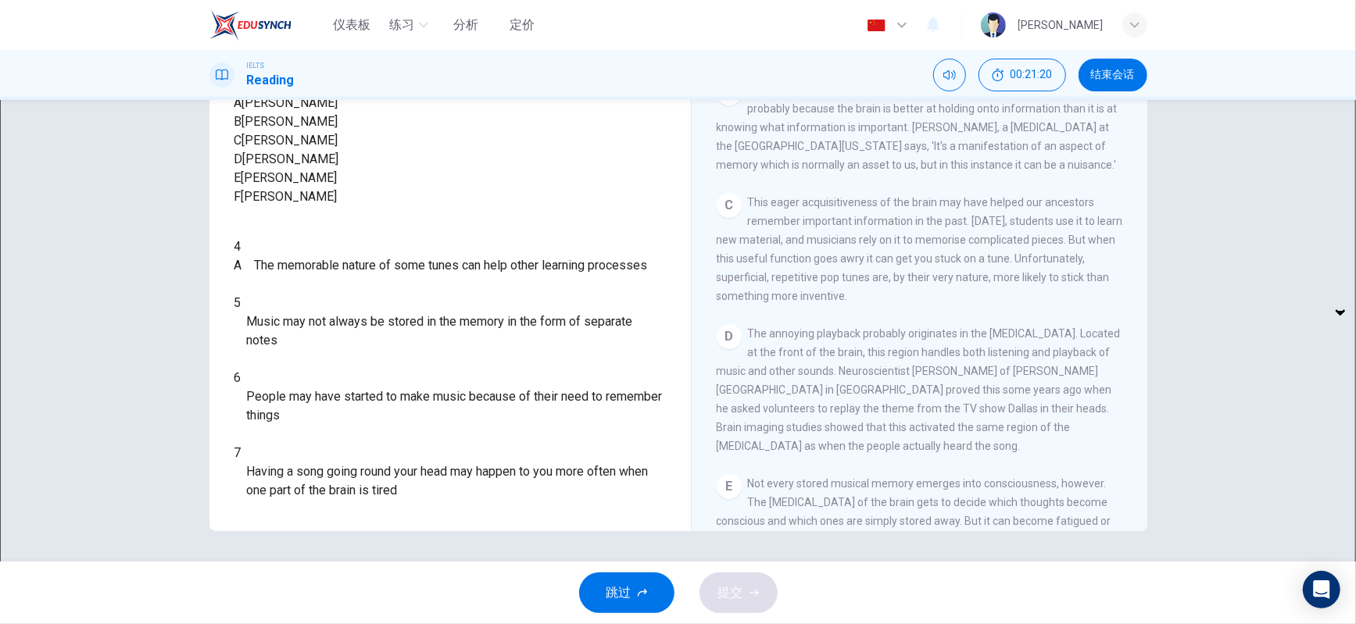
scroll to position [381, 0]
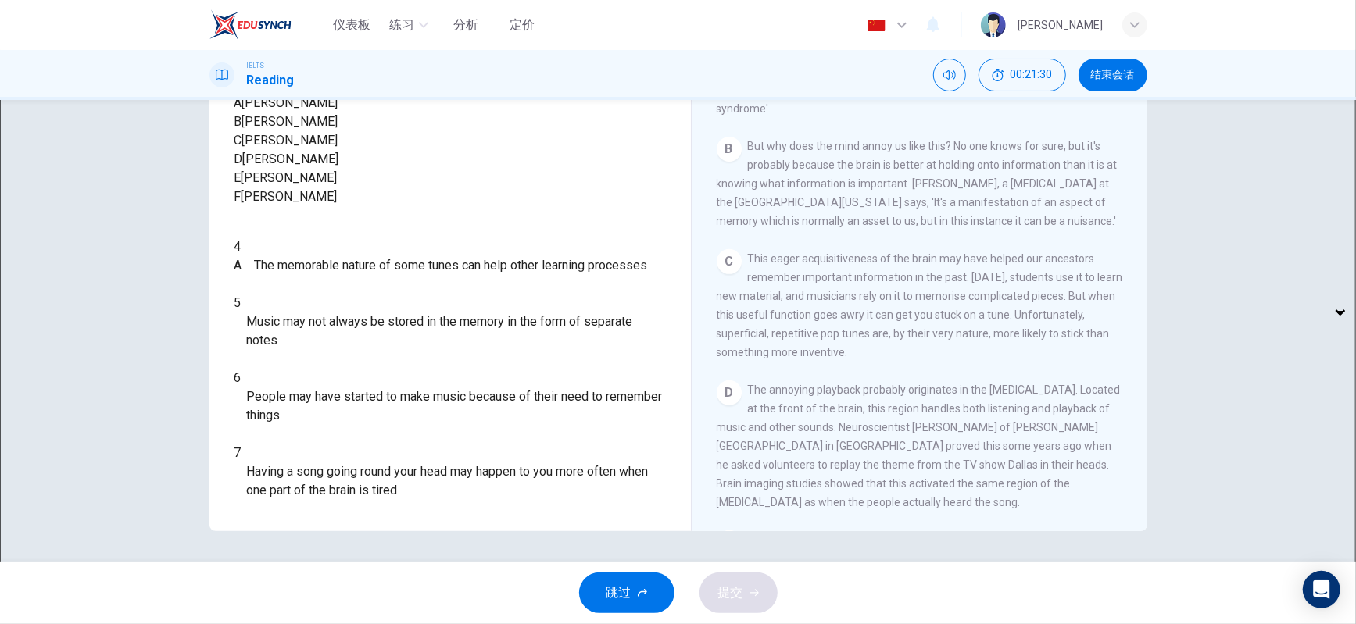
drag, startPoint x: 905, startPoint y: 189, endPoint x: 964, endPoint y: 188, distance: 59.4
click at [964, 188] on span "But why does the mind annoy us like this? No one knows for sure, but it's proba…" at bounding box center [917, 184] width 401 height 88
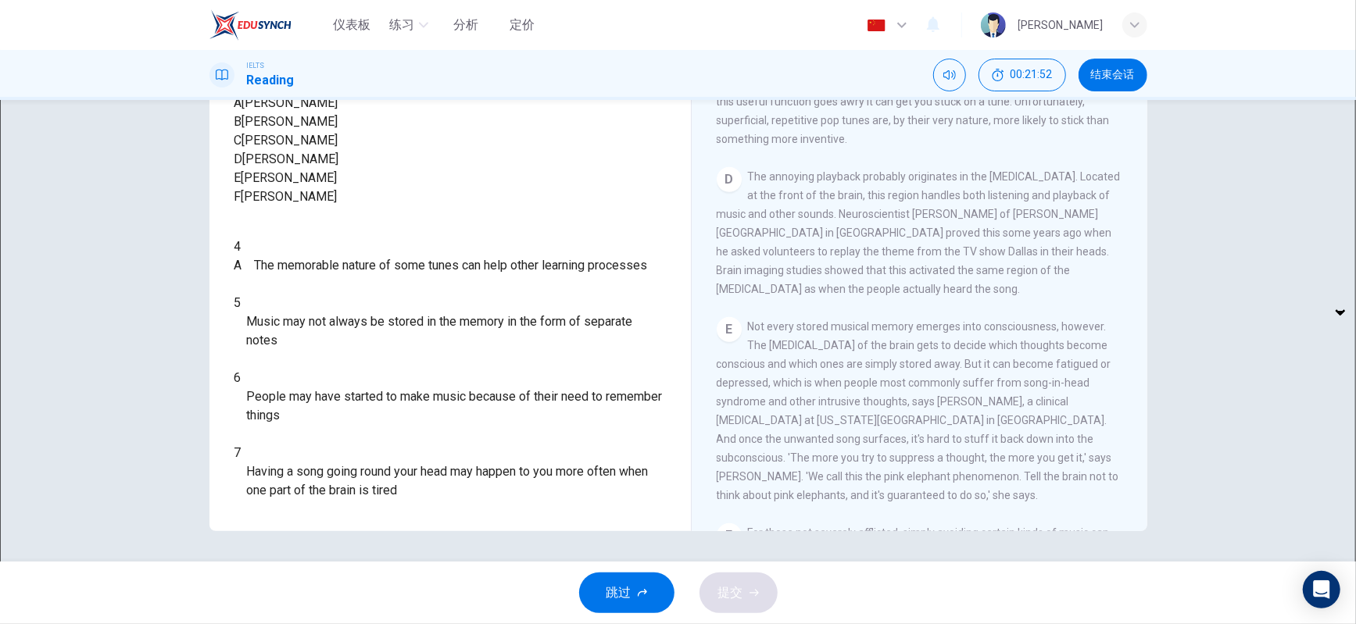
scroll to position [555, 0]
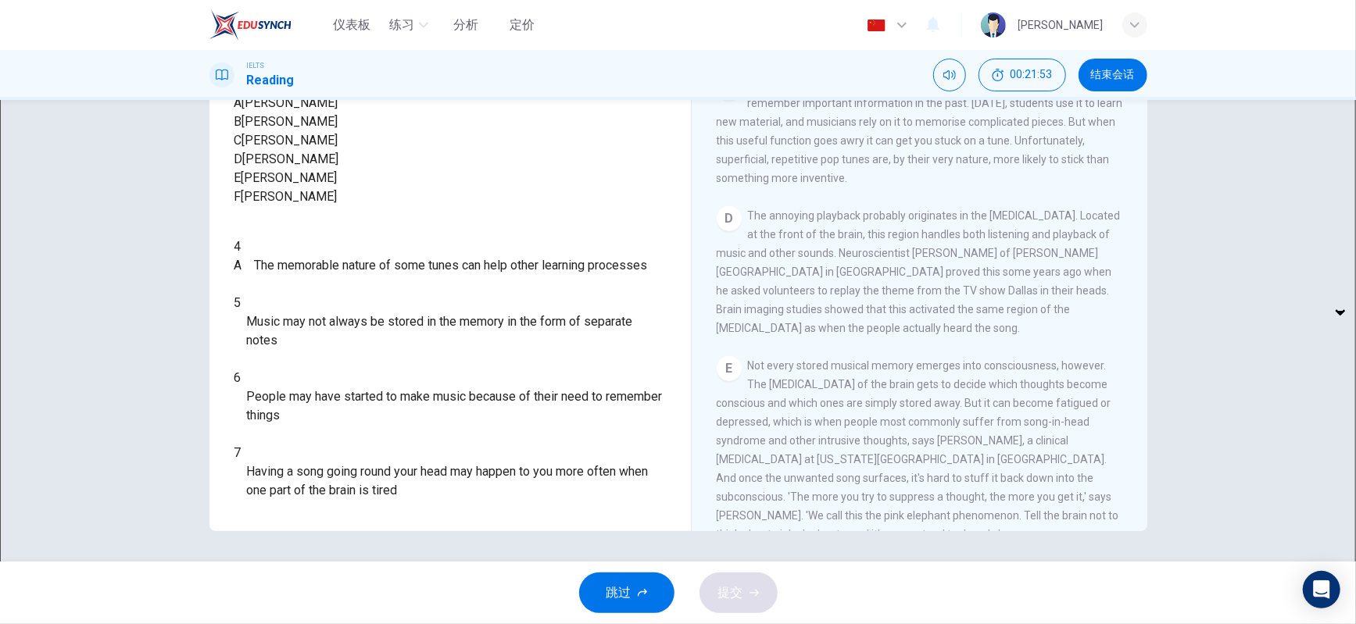
click at [936, 264] on span "The annoying playback probably originates in the [MEDICAL_DATA]. Located at the…" at bounding box center [919, 271] width 404 height 125
drag, startPoint x: 825, startPoint y: 267, endPoint x: 962, endPoint y: 270, distance: 136.8
click at [962, 270] on span "The annoying playback probably originates in the [MEDICAL_DATA]. Located at the…" at bounding box center [919, 271] width 404 height 125
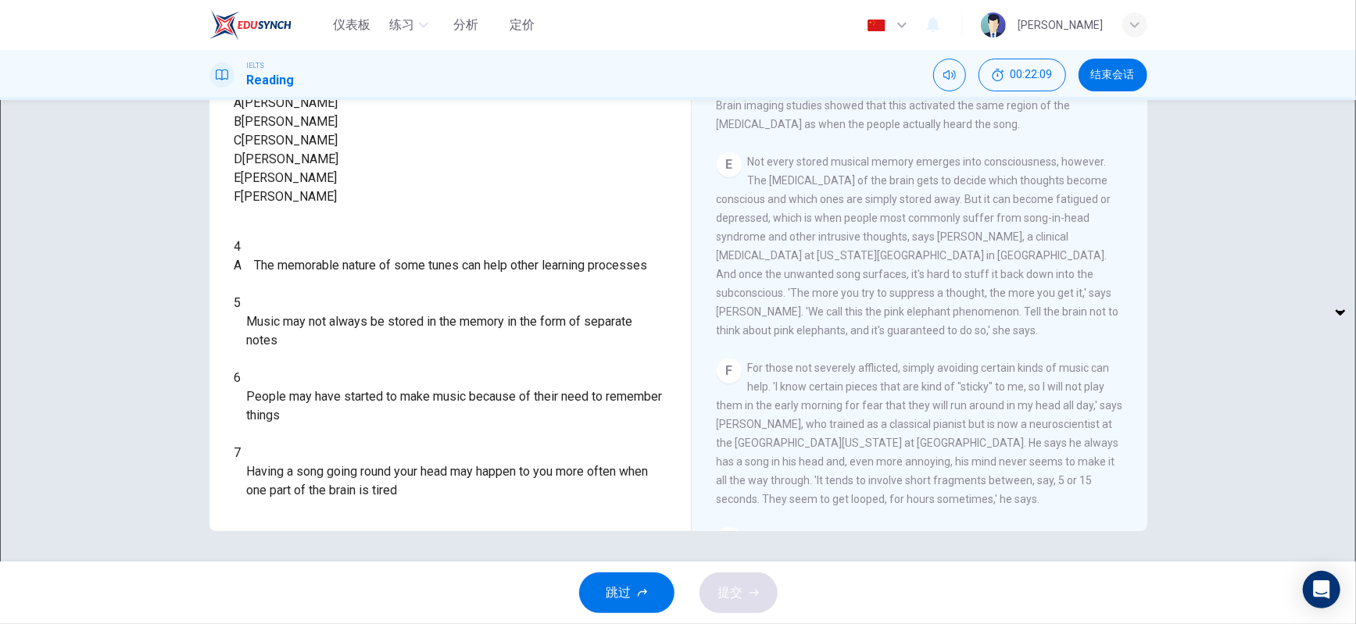
scroll to position [728, 0]
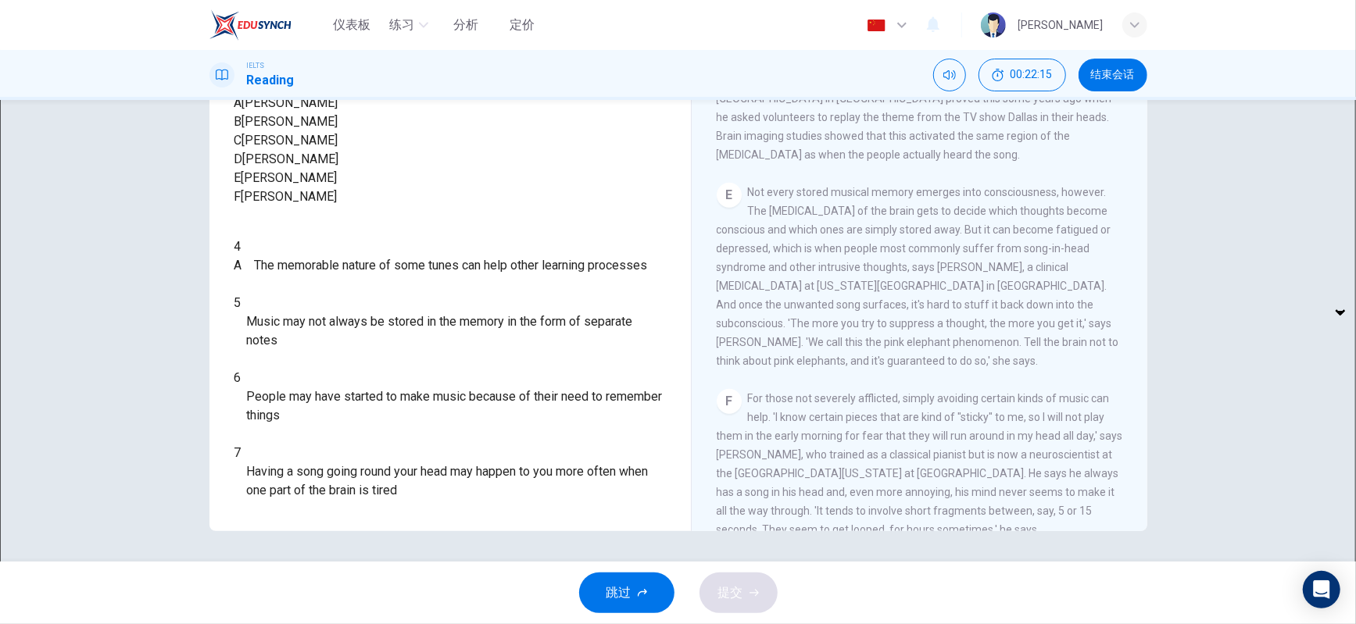
drag, startPoint x: 904, startPoint y: 286, endPoint x: 973, endPoint y: 285, distance: 68.8
click at [973, 285] on span "Not every stored musical memory emerges into consciousness, however. The [MEDIC…" at bounding box center [918, 276] width 403 height 181
drag, startPoint x: 1037, startPoint y: 329, endPoint x: 847, endPoint y: 350, distance: 191.1
click at [847, 350] on span "Not every stored musical memory emerges into consciousness, however. The [MEDIC…" at bounding box center [918, 276] width 403 height 181
drag, startPoint x: 753, startPoint y: 367, endPoint x: 850, endPoint y: 366, distance: 97.7
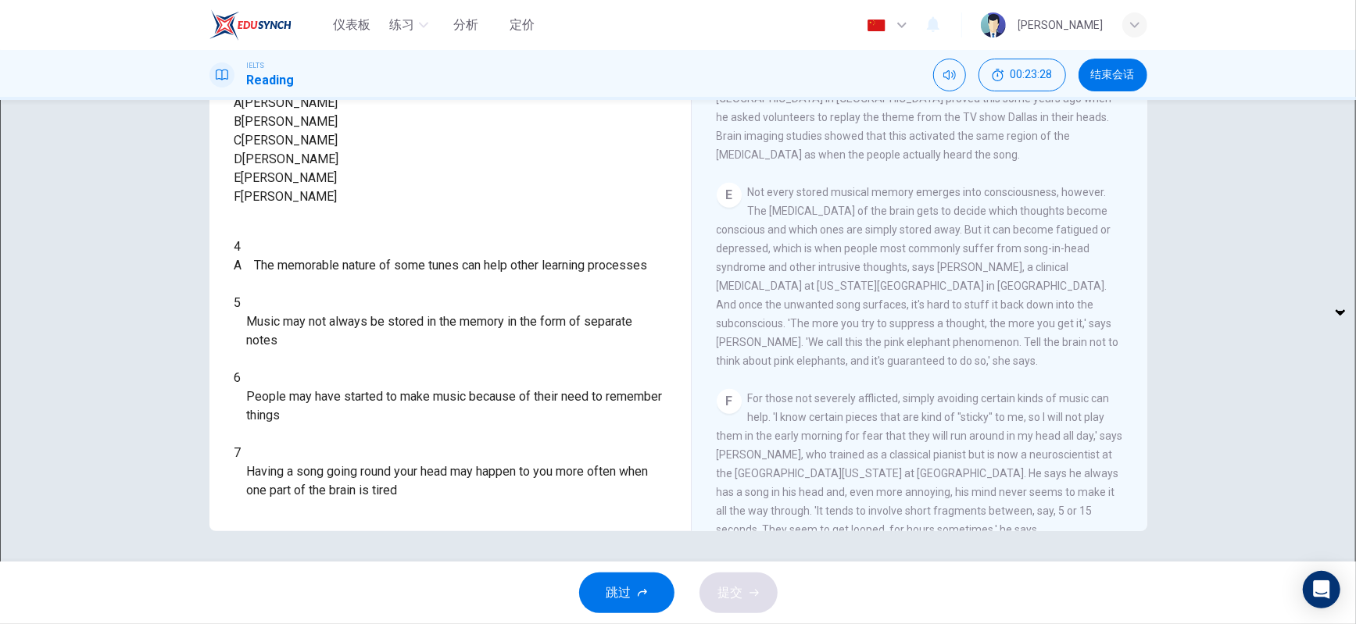
click at [850, 366] on span "Not every stored musical memory emerges into consciousness, however. The [MEDIC…" at bounding box center [918, 276] width 403 height 181
drag, startPoint x: 823, startPoint y: 367, endPoint x: 885, endPoint y: 366, distance: 61.7
click at [885, 366] on span "Not every stored musical memory emerges into consciousness, however. The [MEDIC…" at bounding box center [918, 276] width 403 height 181
drag, startPoint x: 947, startPoint y: 367, endPoint x: 838, endPoint y: 389, distance: 111.7
click at [838, 367] on span "Not every stored musical memory emerges into consciousness, however. The [MEDIC…" at bounding box center [918, 276] width 403 height 181
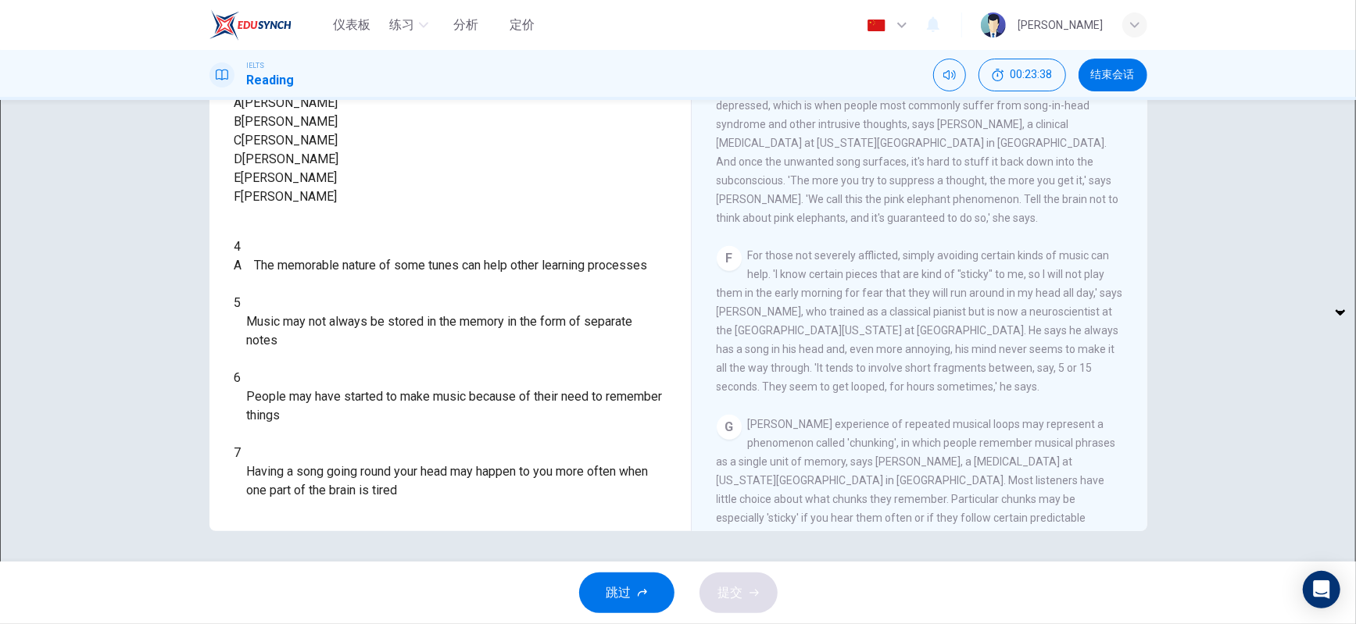
scroll to position [902, 0]
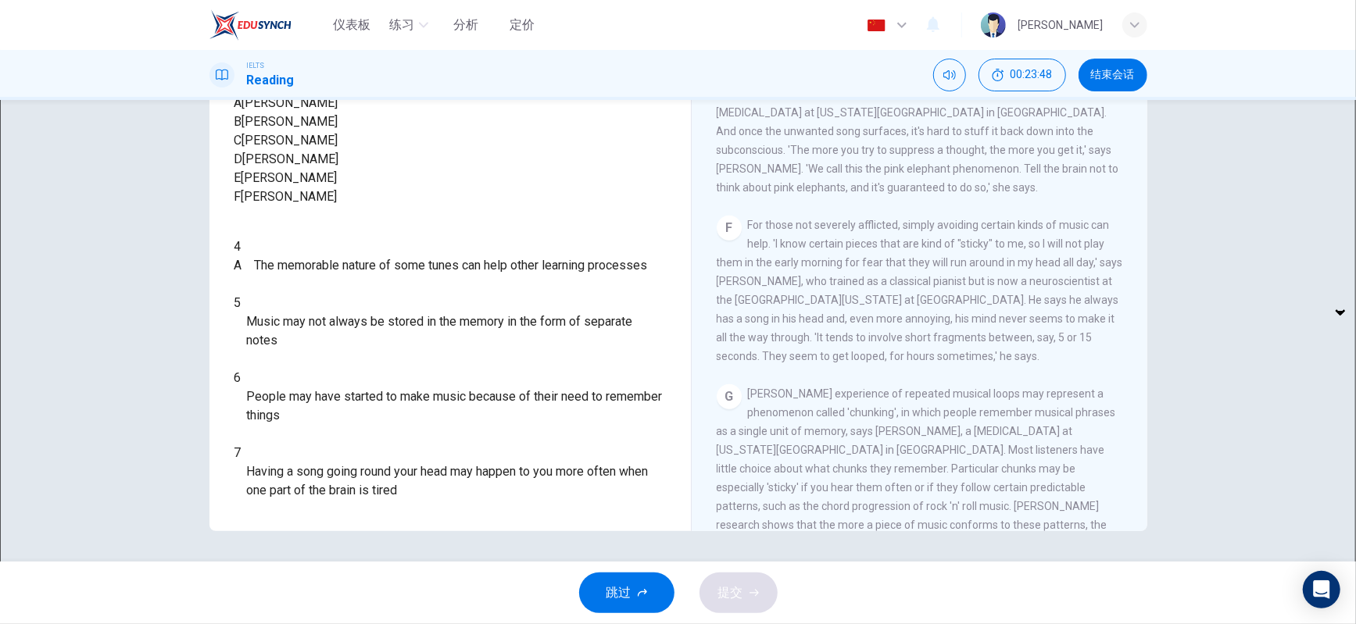
drag, startPoint x: 961, startPoint y: 328, endPoint x: 1022, endPoint y: 328, distance: 61.7
click at [1022, 328] on span "For those not severely afflicted, simply avoiding certain kinds of music can he…" at bounding box center [920, 291] width 406 height 144
click at [1018, 328] on span "For those not severely afflicted, simply avoiding certain kinds of music can he…" at bounding box center [920, 291] width 406 height 144
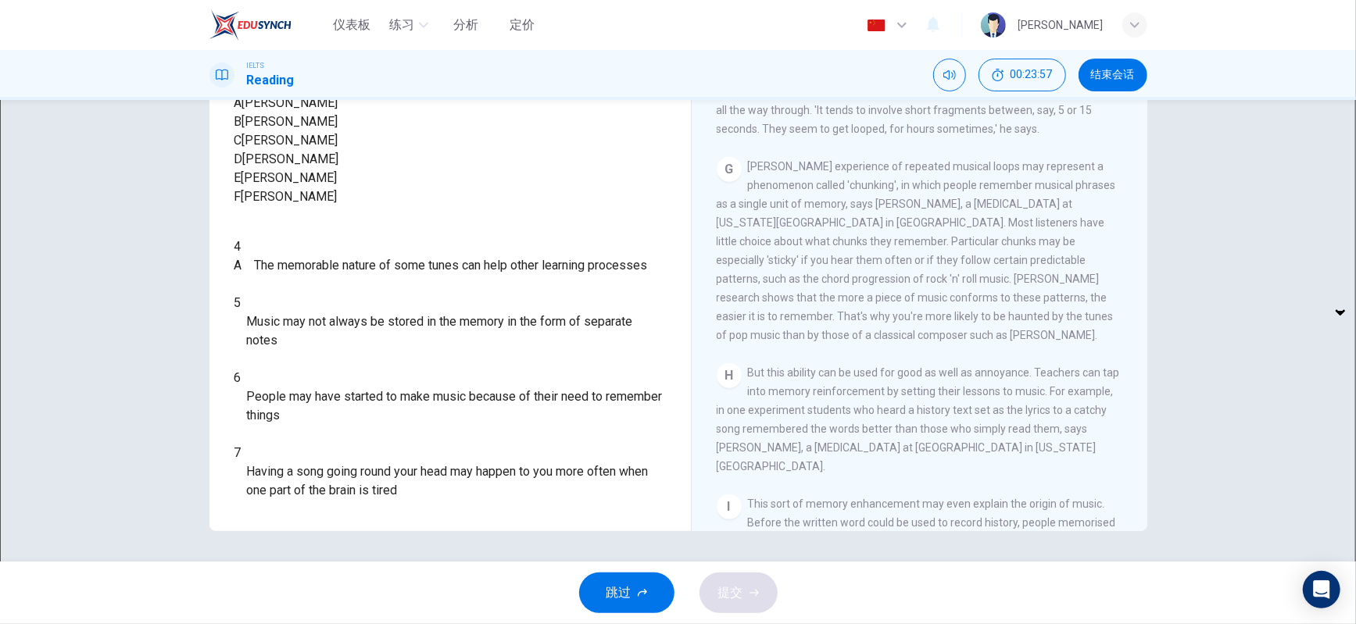
scroll to position [1075, 0]
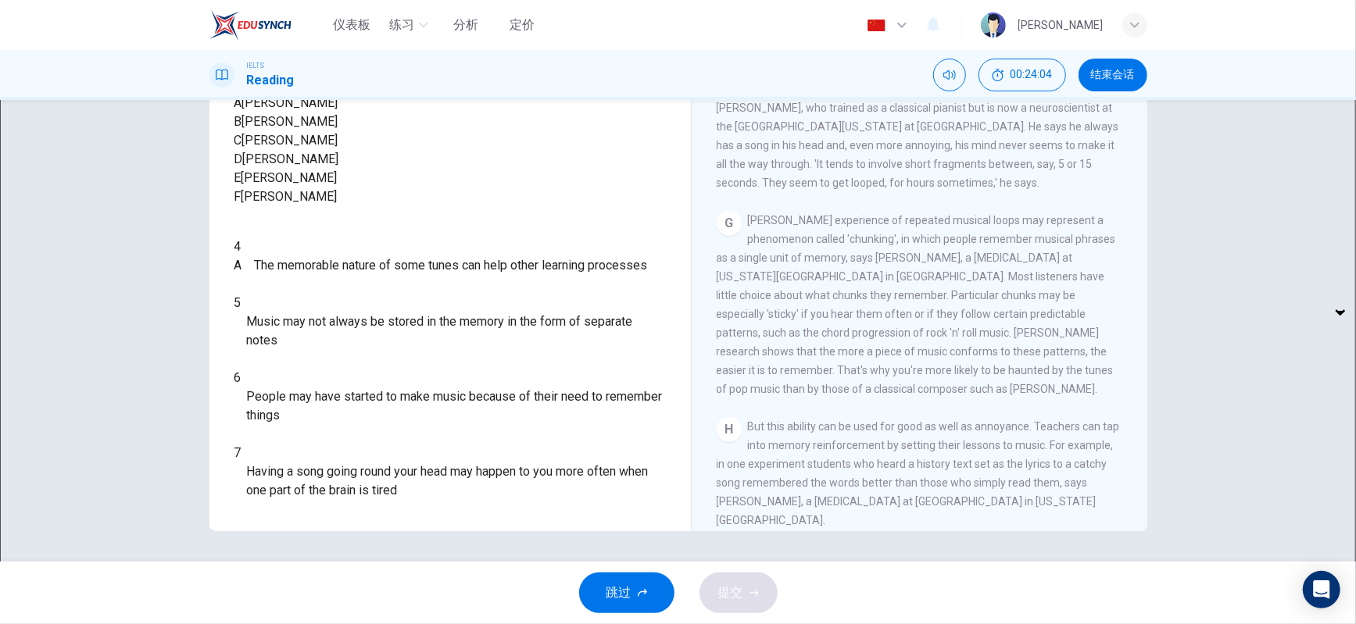
drag, startPoint x: 747, startPoint y: 252, endPoint x: 938, endPoint y: 322, distance: 203.3
click at [906, 311] on span "[PERSON_NAME] experience of repeated musical loops may represent a phenomenon c…" at bounding box center [916, 304] width 399 height 181
drag, startPoint x: 938, startPoint y: 315, endPoint x: 975, endPoint y: 406, distance: 97.8
click at [975, 399] on div "[PERSON_NAME] experience of repeated musical loops may represent a phenomenon c…" at bounding box center [920, 305] width 406 height 188
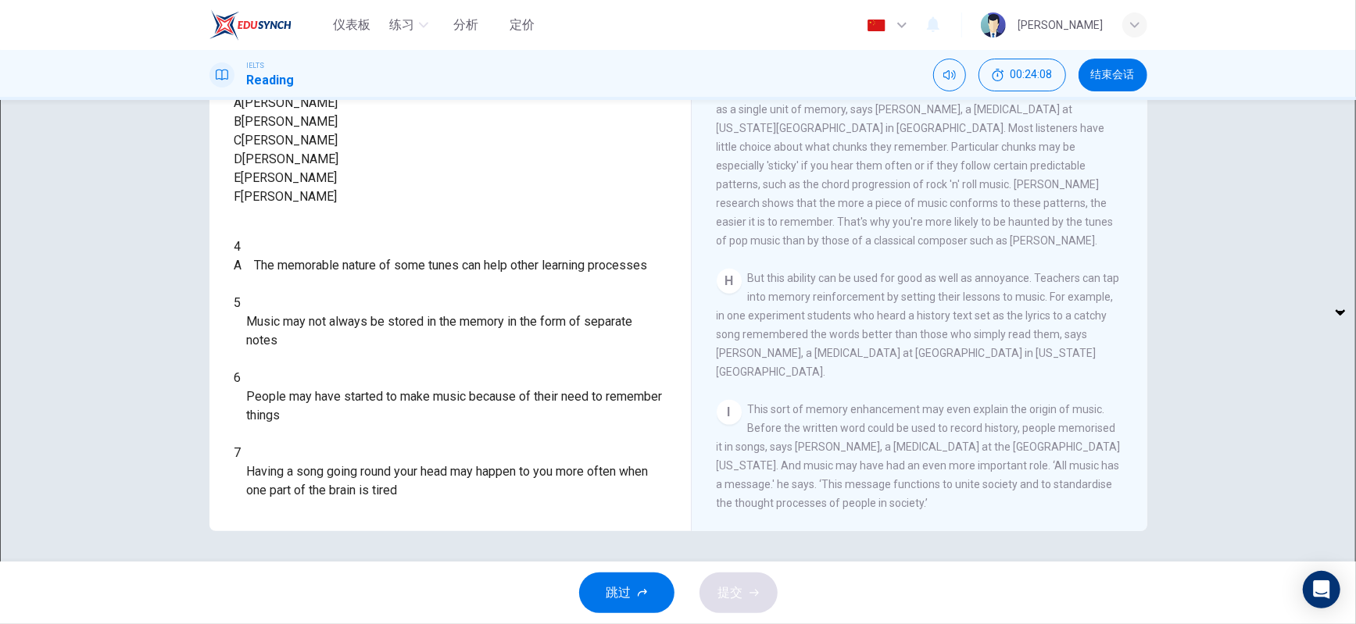
scroll to position [1249, 0]
click at [1018, 368] on span "But this ability can be used for good as well as annoyance. Teachers can tap in…" at bounding box center [918, 325] width 403 height 106
drag, startPoint x: 786, startPoint y: 291, endPoint x: 1044, endPoint y: 295, distance: 257.9
click at [1044, 295] on span "But this ability can be used for good as well as annoyance. Teachers can tap in…" at bounding box center [918, 325] width 403 height 106
click at [812, 329] on span "But this ability can be used for good as well as annoyance. Teachers can tap in…" at bounding box center [918, 325] width 403 height 106
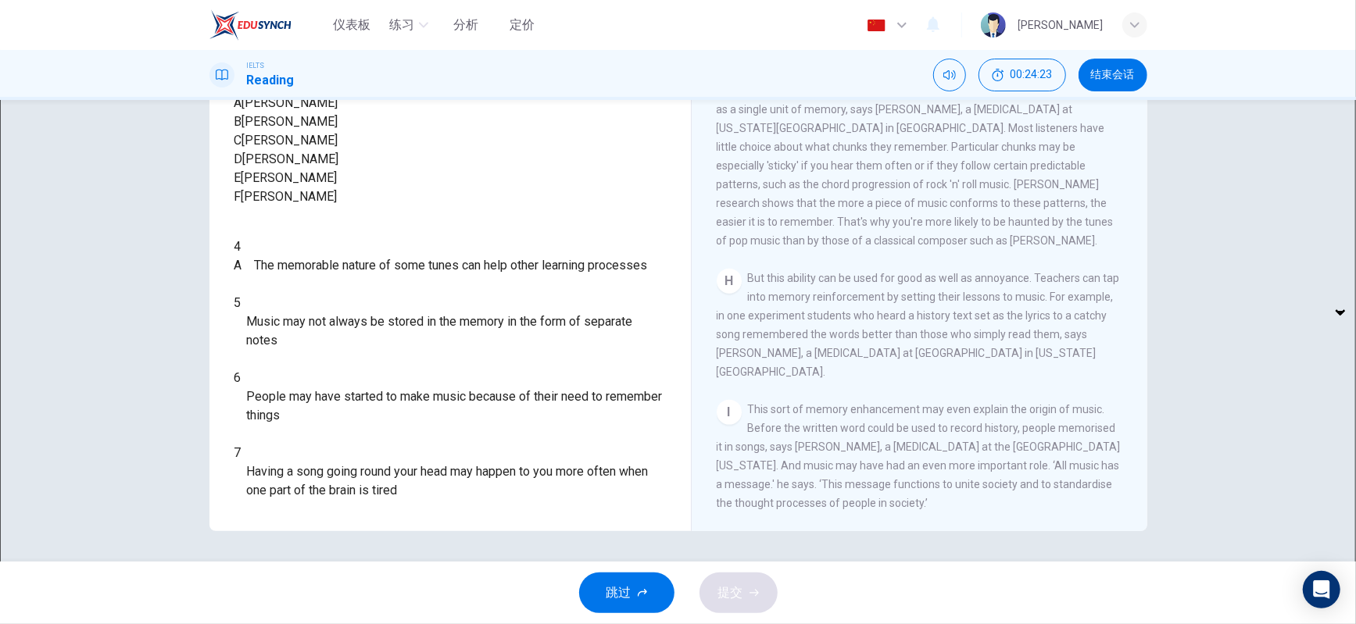
click at [807, 347] on span "But this ability can be used for good as well as annoyance. Teachers can tap in…" at bounding box center [918, 325] width 403 height 106
click at [797, 366] on span "But this ability can be used for good as well as annoyance. Teachers can tap in…" at bounding box center [918, 325] width 403 height 106
click at [896, 369] on span "But this ability can be used for good as well as annoyance. Teachers can tap in…" at bounding box center [918, 325] width 403 height 106
click at [327, 356] on body "仪表板 练习 分析 定价 中文 zh ​ Chougin Yen IELTS Reading 00:24:31 结束会话 问题 4 - 7 Look at t…" at bounding box center [678, 312] width 1356 height 624
click at [306, 480] on li "E" at bounding box center [311, 481] width 88 height 25
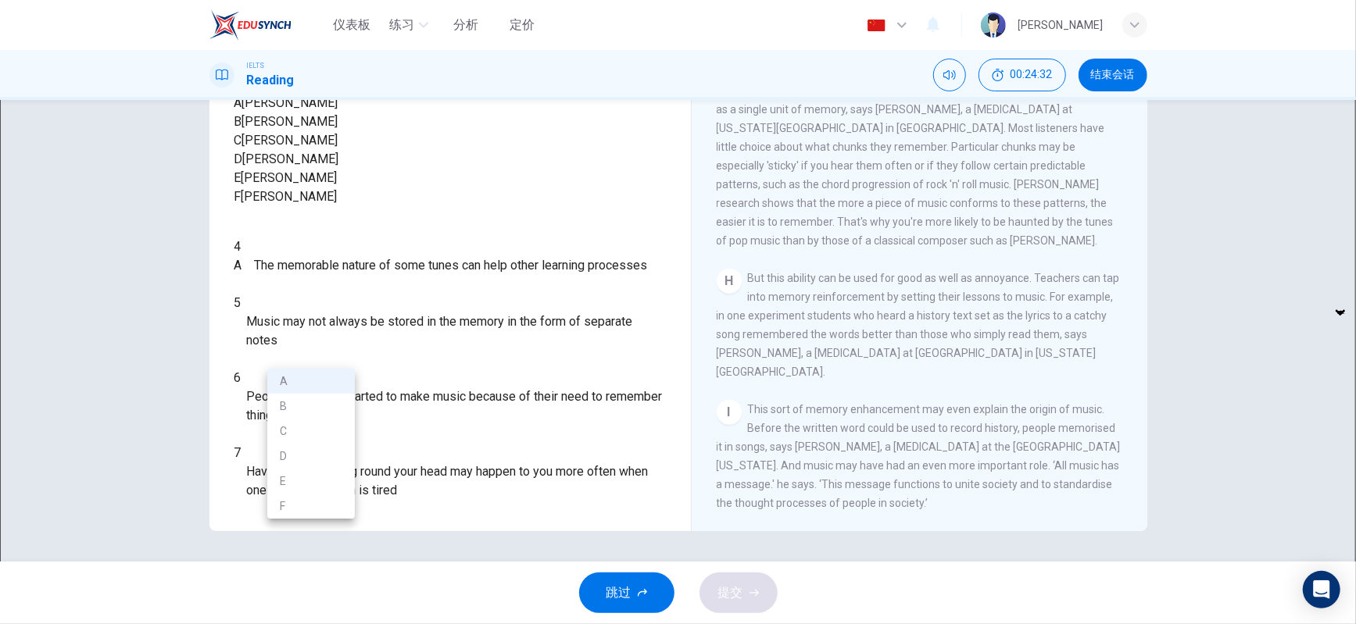
type input "E"
click at [556, 350] on span "Music may not always be stored in the memory in the form of separate notes" at bounding box center [456, 332] width 419 height 38
click at [816, 342] on span "But this ability can be used for good as well as annoyance. Teachers can tap in…" at bounding box center [918, 325] width 403 height 106
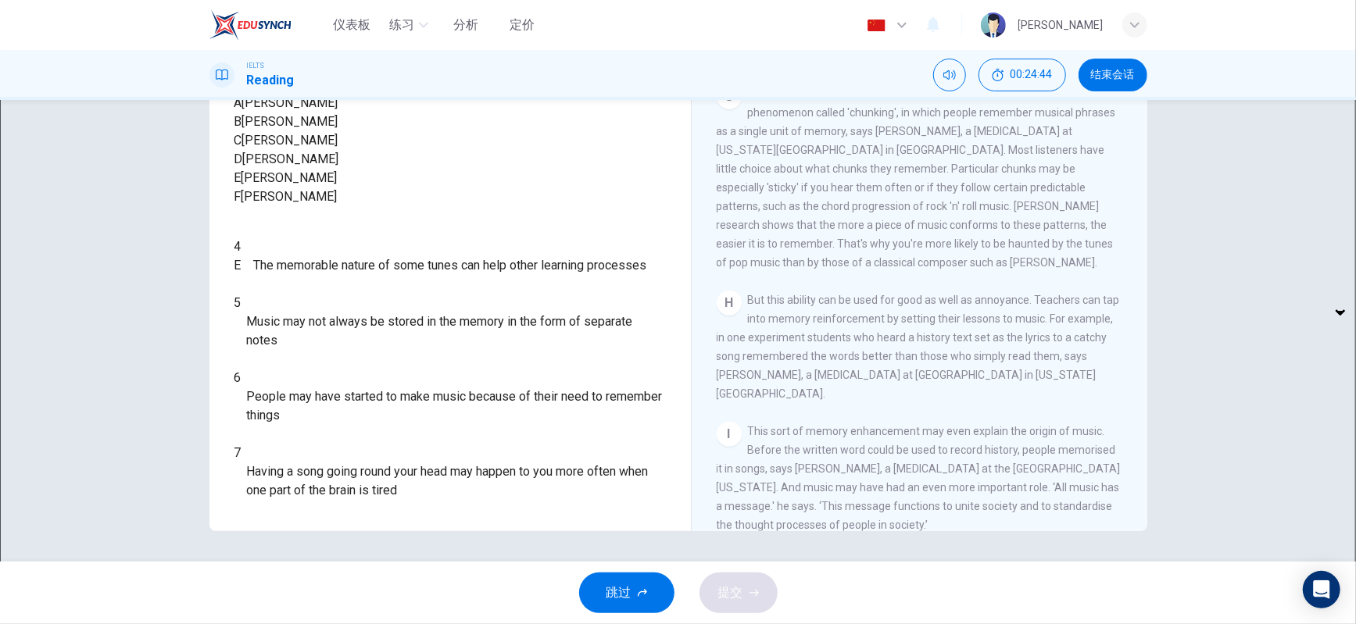
scroll to position [1162, 0]
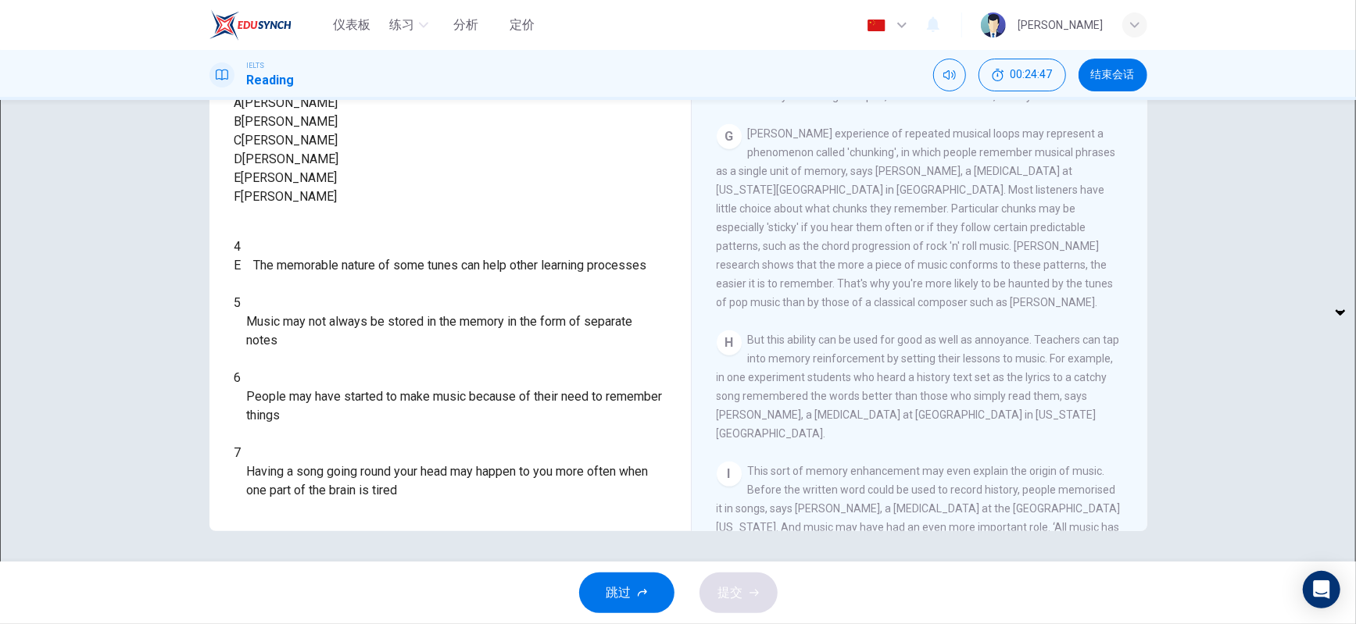
click at [835, 240] on span "[PERSON_NAME] experience of repeated musical loops may represent a phenomenon c…" at bounding box center [916, 217] width 399 height 181
click at [777, 167] on span "[PERSON_NAME] experience of repeated musical loops may represent a phenomenon c…" at bounding box center [916, 217] width 399 height 181
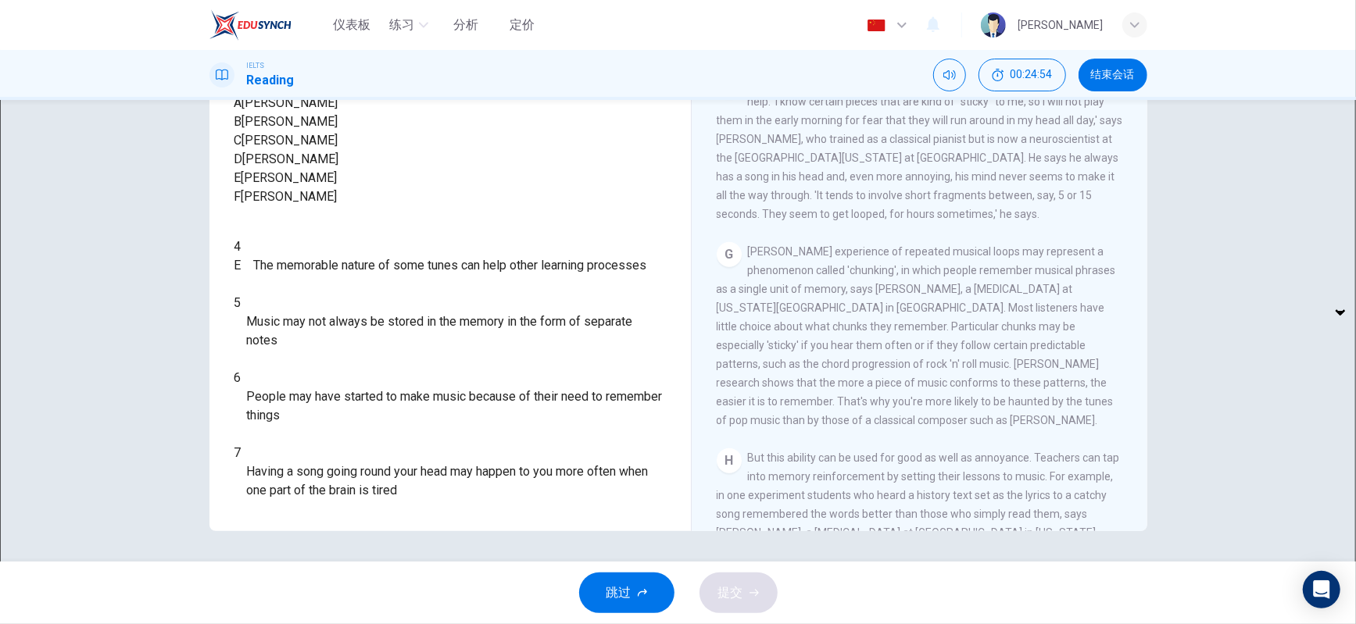
scroll to position [902, 0]
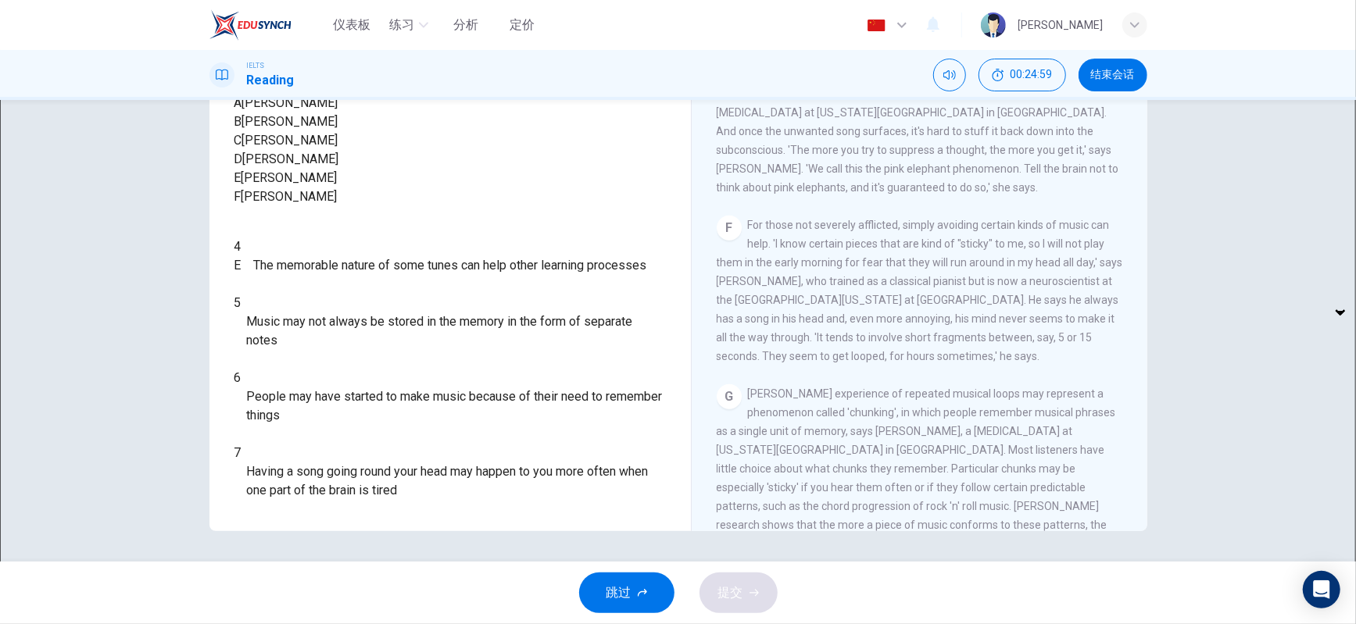
click at [892, 363] on span "For those not severely afflicted, simply avoiding certain kinds of music can he…" at bounding box center [920, 291] width 406 height 144
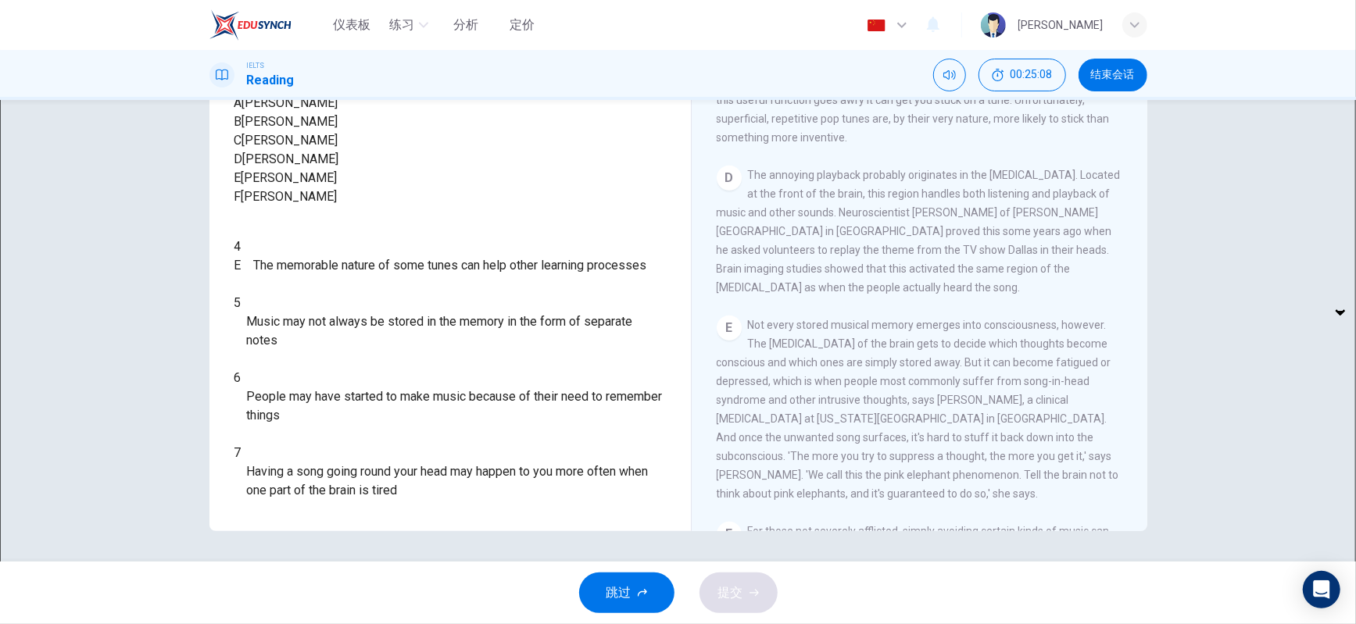
scroll to position [642, 0]
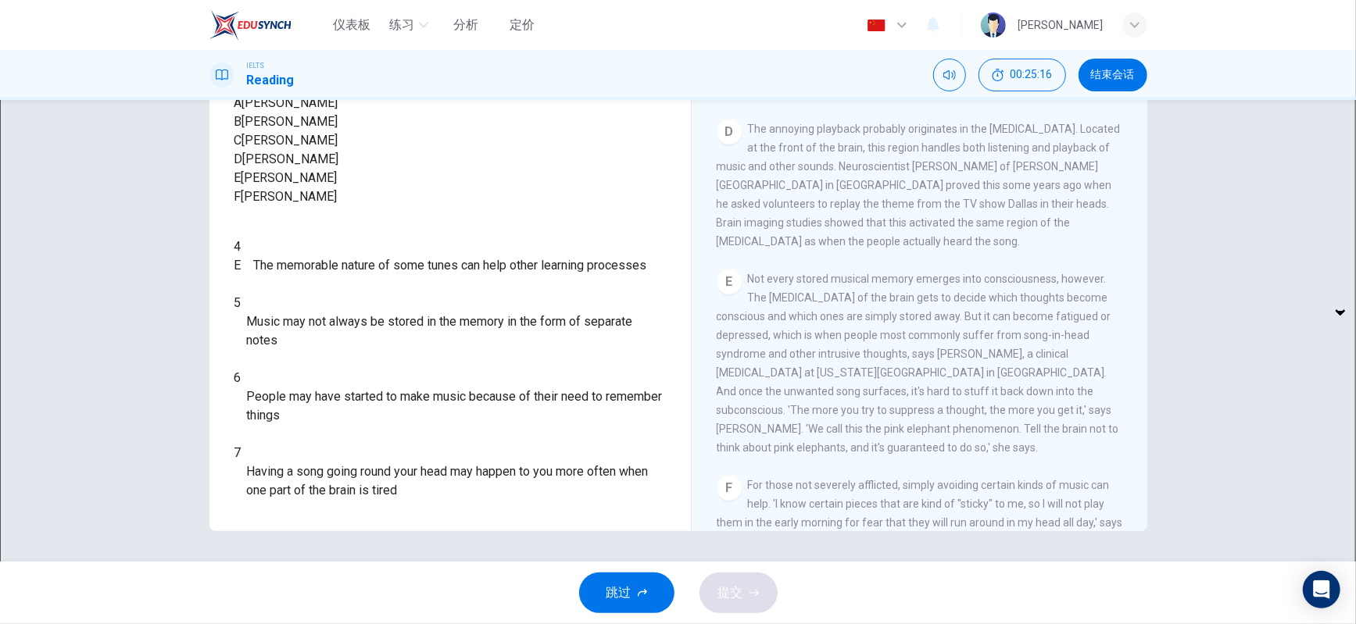
click at [496, 425] on span "People may have started to make music because of their need to remember things" at bounding box center [456, 407] width 419 height 38
click at [370, 483] on span "Having a song going round your head may happen to you more often when one part …" at bounding box center [456, 482] width 419 height 38
click at [589, 490] on span "Having a song going round your head may happen to you more often when one part …" at bounding box center [456, 482] width 419 height 38
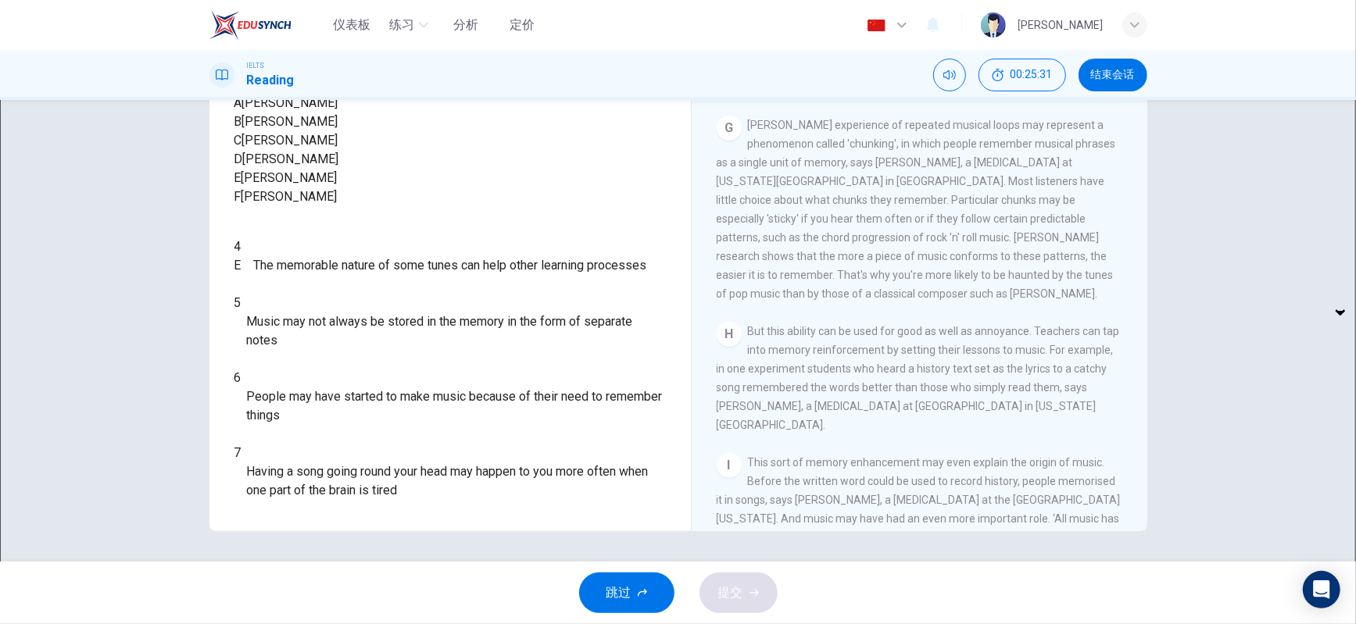
scroll to position [1075, 0]
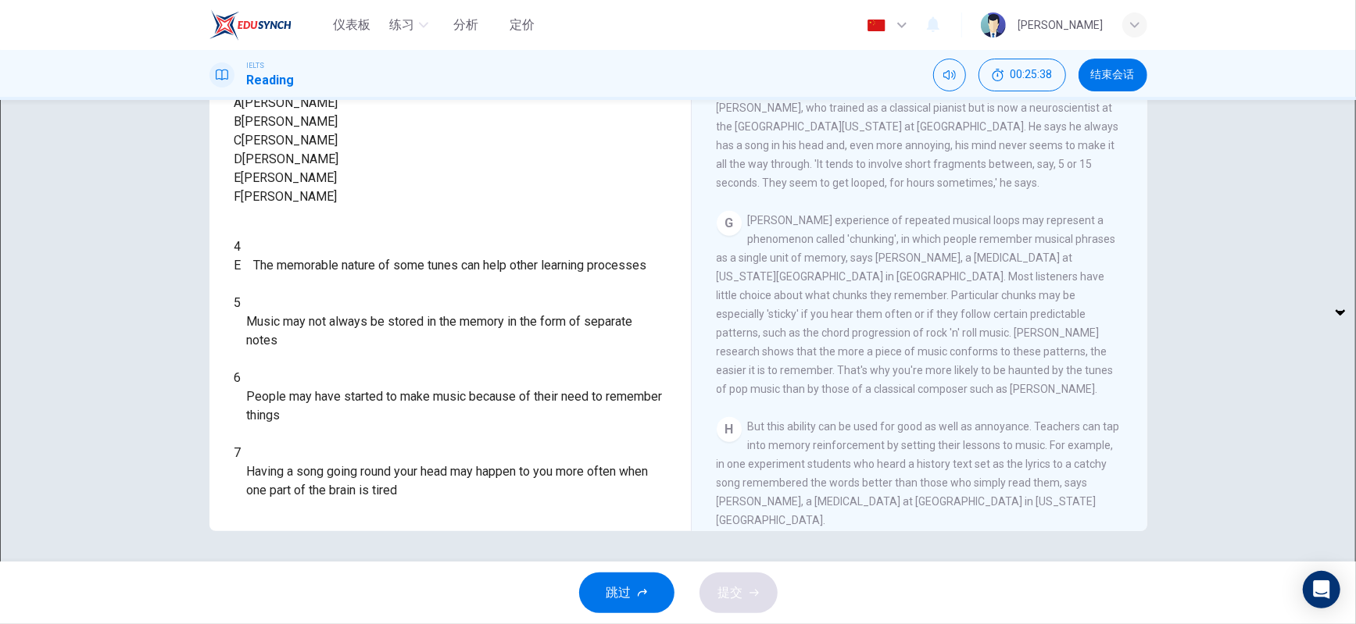
drag, startPoint x: 757, startPoint y: 421, endPoint x: 761, endPoint y: 379, distance: 42.4
click at [757, 384] on span "[PERSON_NAME] experience of repeated musical loops may represent a phenomenon c…" at bounding box center [916, 304] width 399 height 181
drag, startPoint x: 767, startPoint y: 373, endPoint x: 771, endPoint y: 353, distance: 20.1
click at [771, 359] on div "[PERSON_NAME] experience of repeated musical loops may represent a phenomenon c…" at bounding box center [920, 305] width 406 height 188
click at [768, 328] on span "[PERSON_NAME] experience of repeated musical loops may represent a phenomenon c…" at bounding box center [916, 304] width 399 height 181
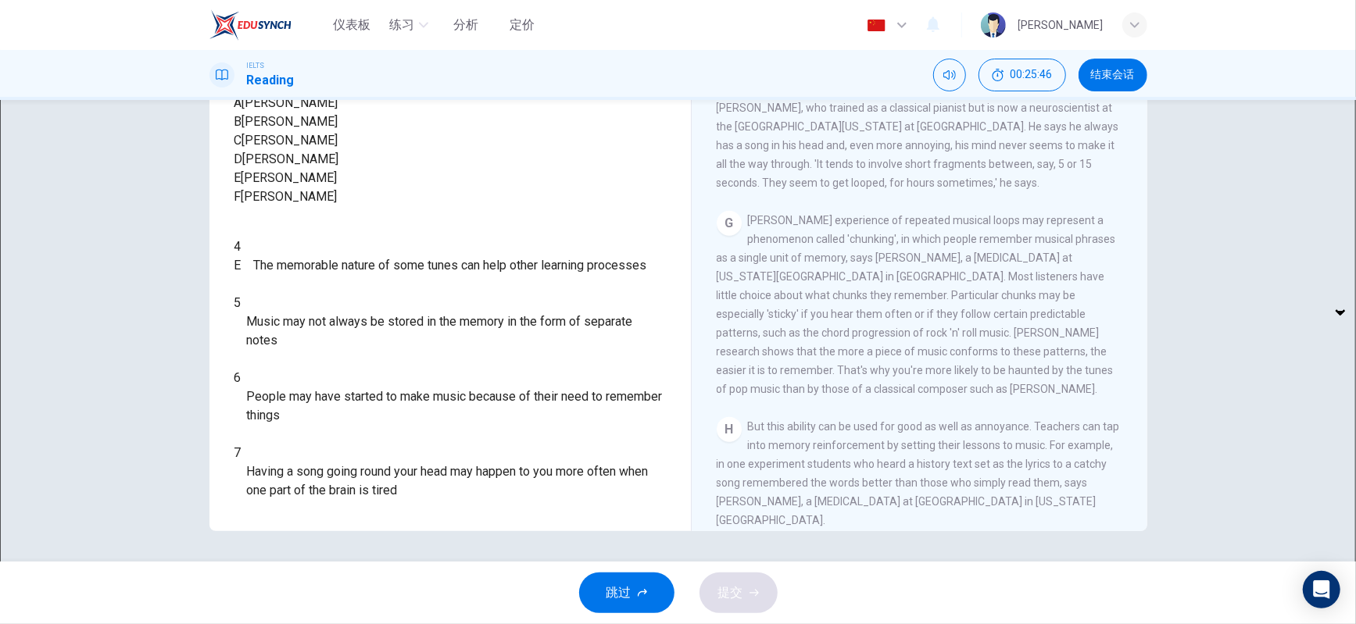
click at [871, 297] on div "[PERSON_NAME] experience of repeated musical loops may represent a phenomenon c…" at bounding box center [920, 305] width 406 height 188
click at [1054, 275] on div "[PERSON_NAME] experience of repeated musical loops may represent a phenomenon c…" at bounding box center [920, 305] width 406 height 188
click at [896, 308] on span "[PERSON_NAME] experience of repeated musical loops may represent a phenomenon c…" at bounding box center [916, 304] width 399 height 181
click at [857, 312] on span "[PERSON_NAME] experience of repeated musical loops may represent a phenomenon c…" at bounding box center [916, 304] width 399 height 181
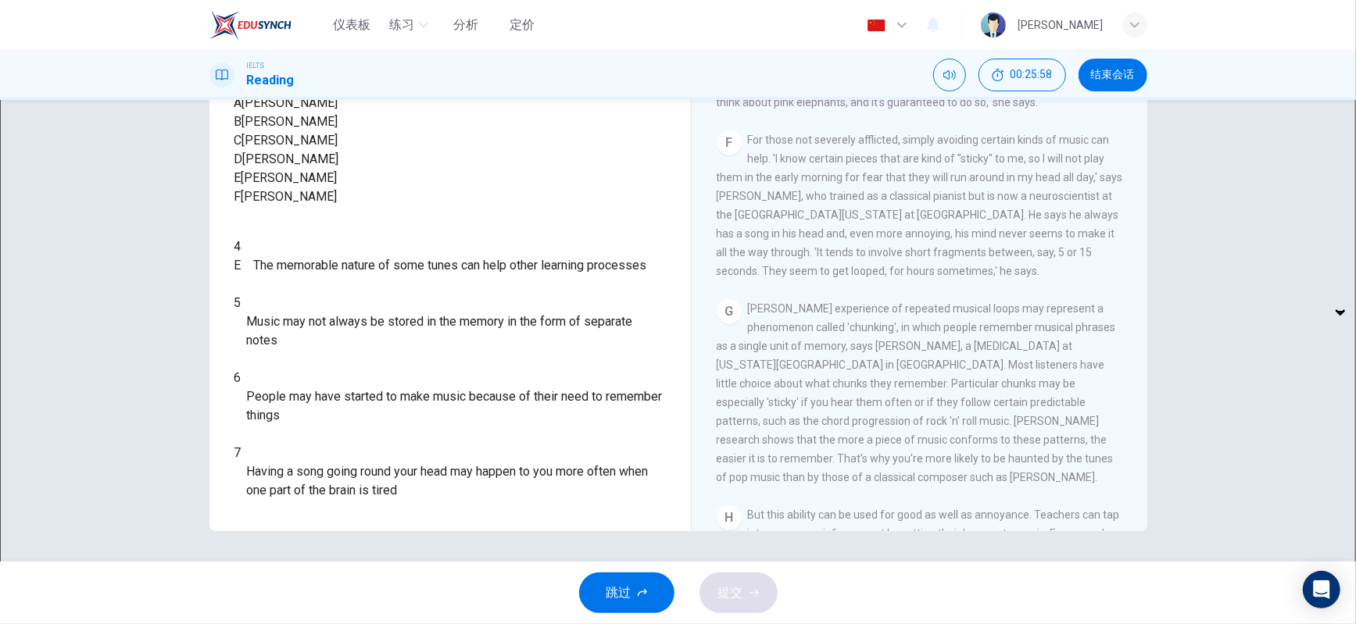
scroll to position [902, 0]
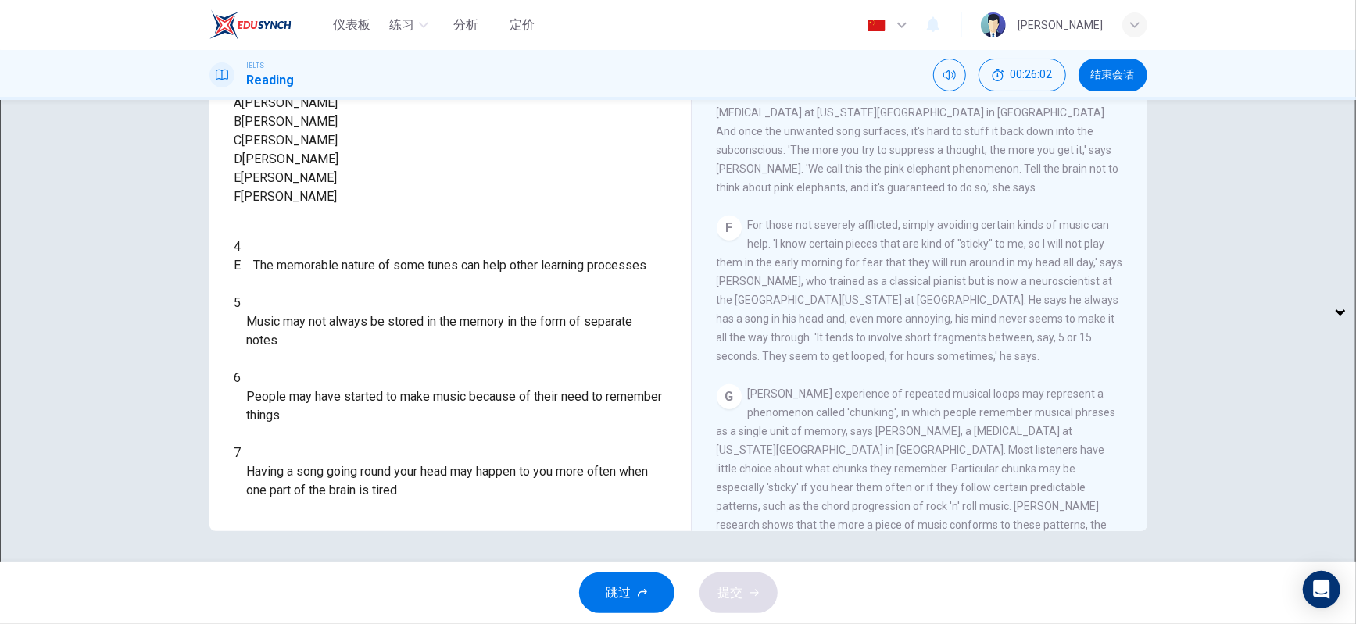
click at [812, 328] on span "For those not severely afflicted, simply avoiding certain kinds of music can he…" at bounding box center [920, 291] width 406 height 144
drag, startPoint x: 736, startPoint y: 307, endPoint x: 810, endPoint y: 304, distance: 73.5
click at [810, 304] on span "For those not severely afflicted, simply avoiding certain kinds of music can he…" at bounding box center [920, 291] width 406 height 144
drag, startPoint x: 1033, startPoint y: 309, endPoint x: 778, endPoint y: 329, distance: 256.4
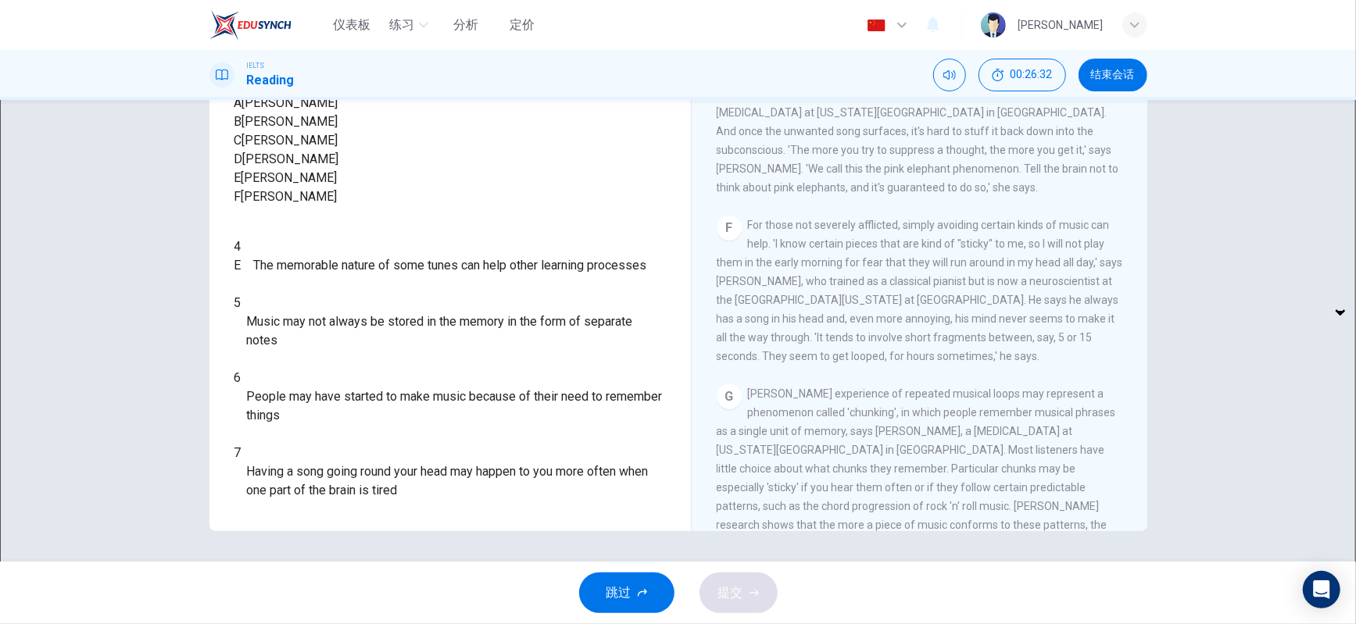
click at [778, 329] on span "For those not severely afflicted, simply avoiding certain kinds of music can he…" at bounding box center [920, 291] width 406 height 144
drag, startPoint x: 943, startPoint y: 368, endPoint x: 1076, endPoint y: 363, distance: 133.8
click at [1076, 363] on span "For those not severely afflicted, simply avoiding certain kinds of music can he…" at bounding box center [920, 291] width 406 height 144
drag, startPoint x: 792, startPoint y: 387, endPoint x: 1012, endPoint y: 372, distance: 220.9
click at [1012, 366] on div "F For those not severely afflicted, simply avoiding certain kinds of music can …" at bounding box center [920, 291] width 406 height 150
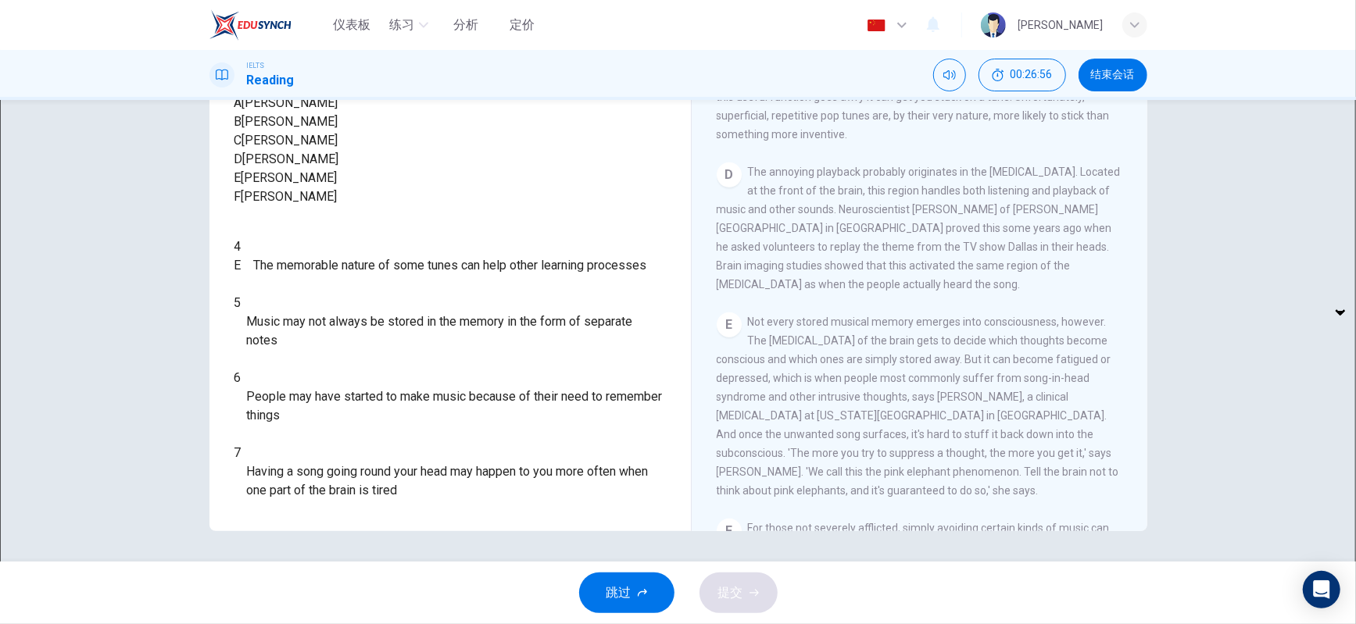
scroll to position [555, 0]
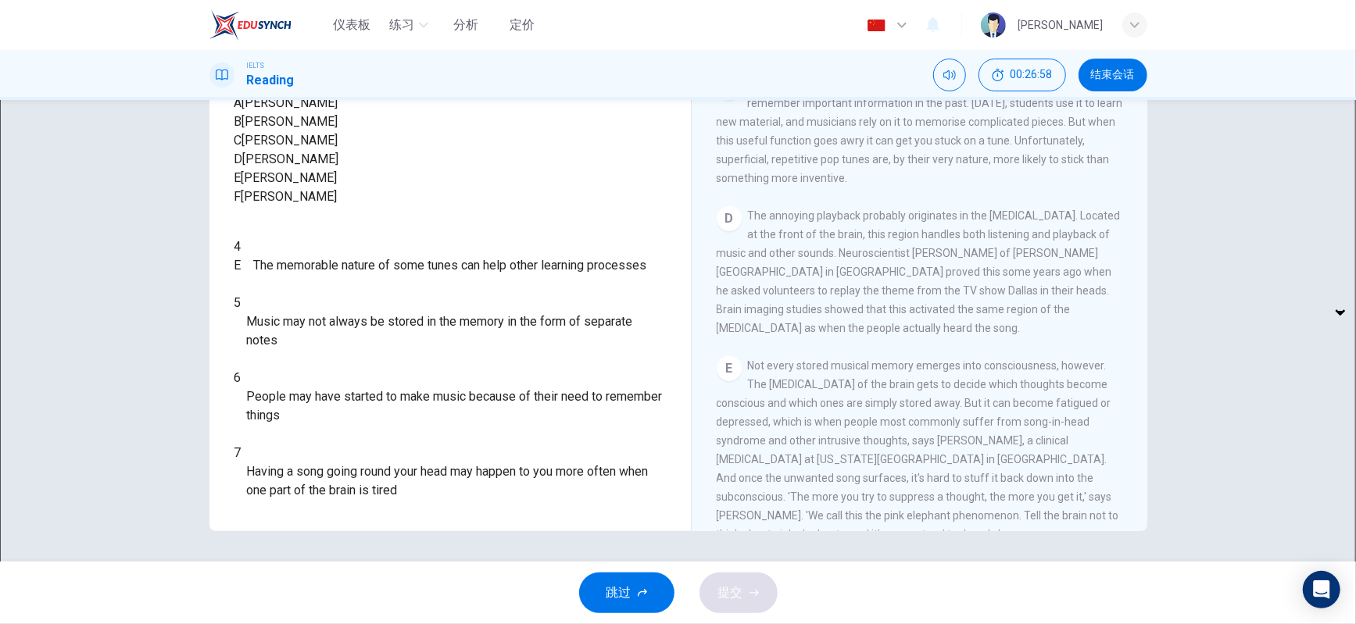
drag, startPoint x: 844, startPoint y: 269, endPoint x: 971, endPoint y: 268, distance: 126.6
click at [995, 267] on span "The annoying playback probably originates in the [MEDICAL_DATA]. Located at the…" at bounding box center [919, 271] width 404 height 125
click at [971, 268] on span "The annoying playback probably originates in the [MEDICAL_DATA]. Located at the…" at bounding box center [919, 271] width 404 height 125
drag, startPoint x: 914, startPoint y: 267, endPoint x: 975, endPoint y: 267, distance: 61.0
click at [975, 267] on span "The annoying playback probably originates in the [MEDICAL_DATA]. Located at the…" at bounding box center [919, 271] width 404 height 125
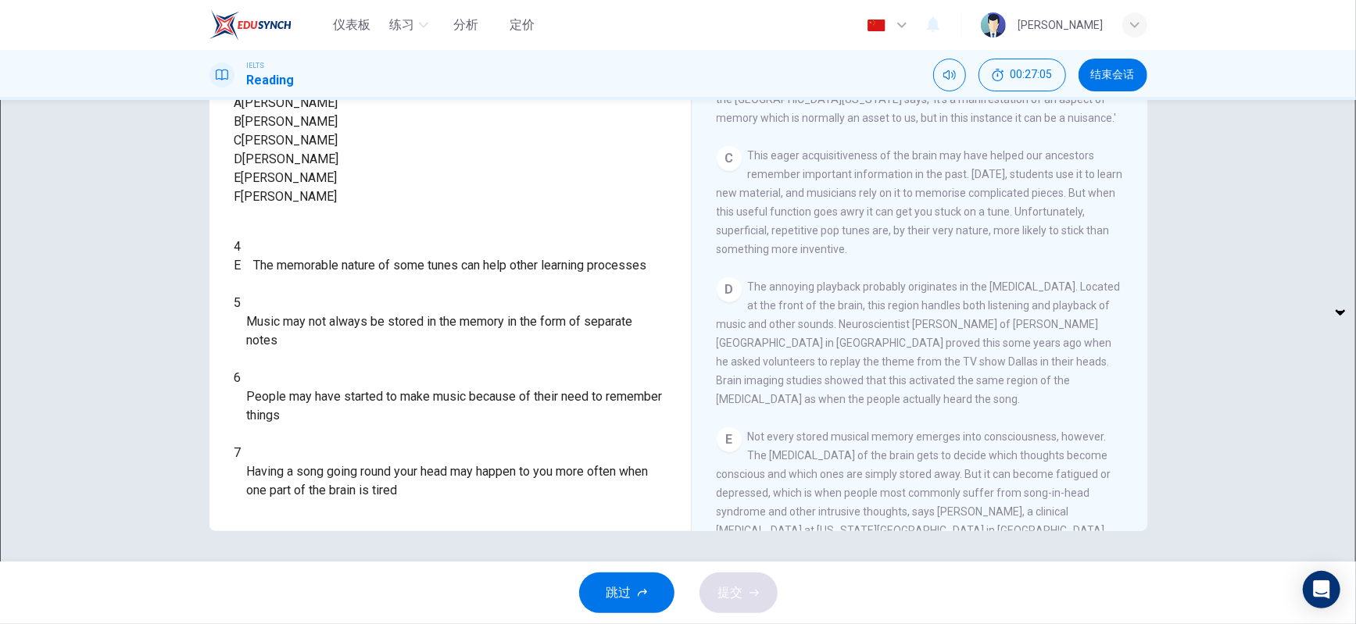
scroll to position [381, 0]
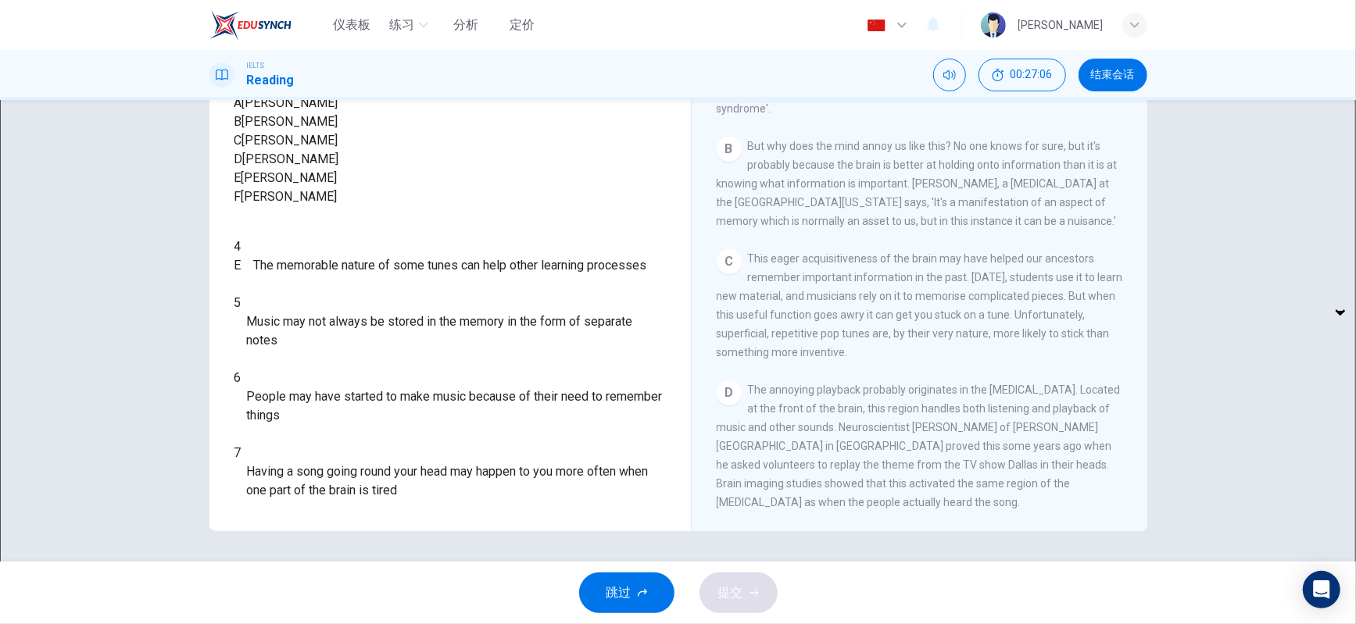
drag, startPoint x: 871, startPoint y: 278, endPoint x: 875, endPoint y: 295, distance: 17.8
click at [875, 295] on div "C This eager acquisitiveness of the brain may have helped our ancestors remembe…" at bounding box center [920, 305] width 406 height 113
click at [322, 442] on body "仪表板 练习 分析 定价 中文 zh ​ Chougin Yen IELTS Reading 00:28:15 结束会话 问题 4 - 7 Look at t…" at bounding box center [678, 312] width 1356 height 624
click at [314, 468] on li "A" at bounding box center [311, 468] width 88 height 25
type input "A"
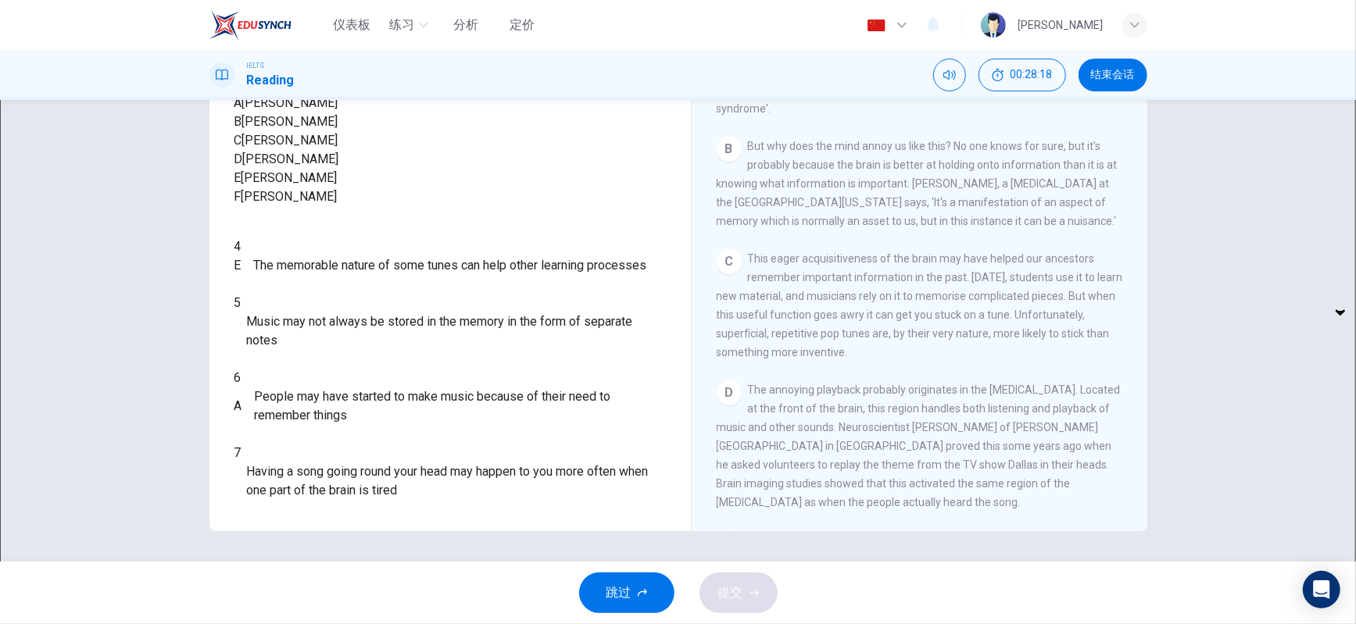
click at [445, 425] on span "People may have started to make music because of their need to remember things" at bounding box center [460, 407] width 411 height 38
click at [329, 396] on body "仪表板 练习 分析 定价 中文 zh ​ Chougin Yen IELTS Reading 00:28:24 结束会话 问题 4 - 7 Look at t…" at bounding box center [678, 312] width 1356 height 624
click at [530, 415] on div at bounding box center [678, 312] width 1356 height 624
click at [326, 402] on body "仪表板 练习 分析 定价 中文 zh ​ Chougin Yen IELTS Reading 00:28:30 结束会话 问题 4 - 7 Look at t…" at bounding box center [678, 312] width 1356 height 624
click at [311, 462] on li "C" at bounding box center [311, 474] width 88 height 25
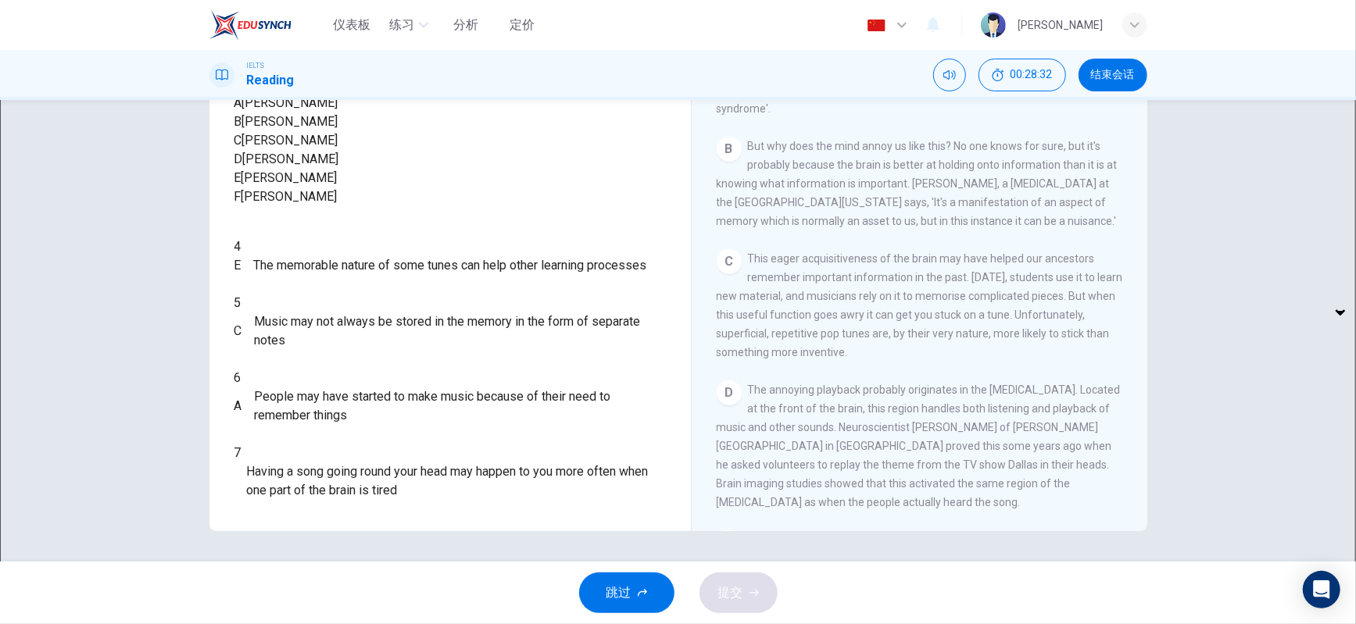
click at [306, 396] on body "仪表板 练习 分析 定价 中文 zh ​ Chougin Yen IELTS Reading 00:28:32 结束会话 问题 4 - 7 Look at t…" at bounding box center [678, 312] width 1356 height 624
click at [303, 453] on li "B" at bounding box center [311, 449] width 88 height 25
type input "B"
click at [310, 490] on body "仪表板 练习 分析 定价 中文 zh ​ Chougin Yen IELTS Reading 00:28:37 结束会话 问题 4 - 7 Look at t…" at bounding box center [678, 312] width 1356 height 624
click at [326, 598] on li "F" at bounding box center [311, 599] width 88 height 25
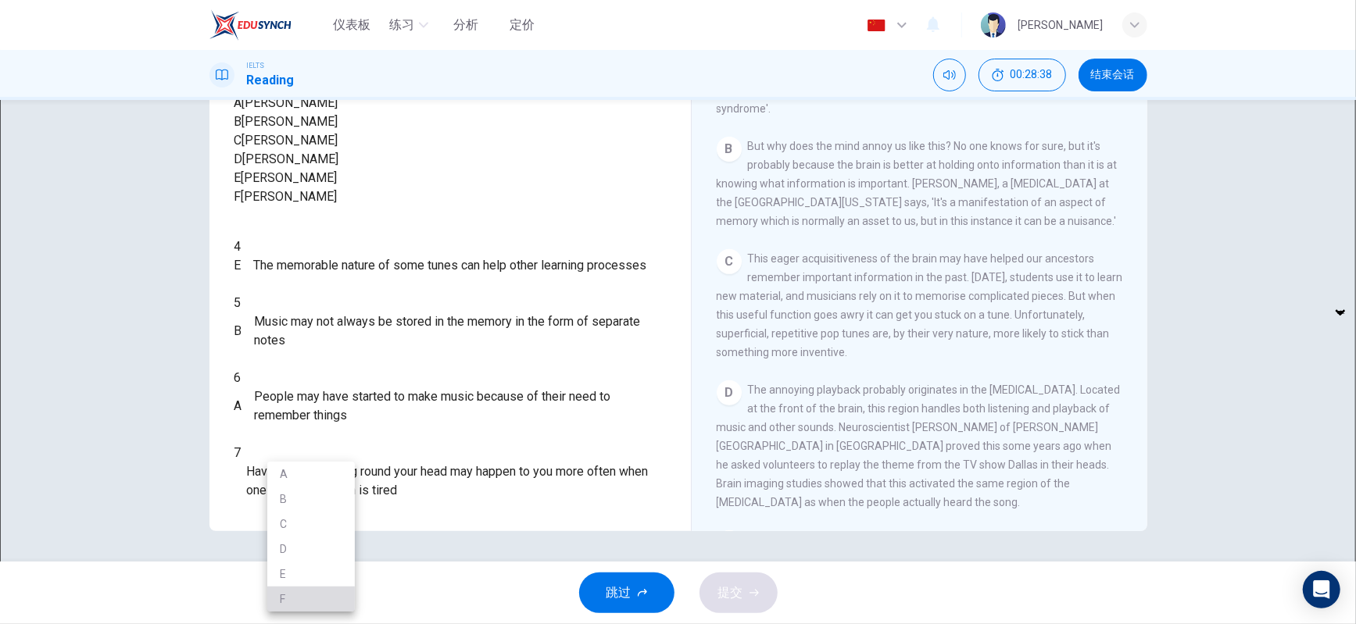
type input "F"
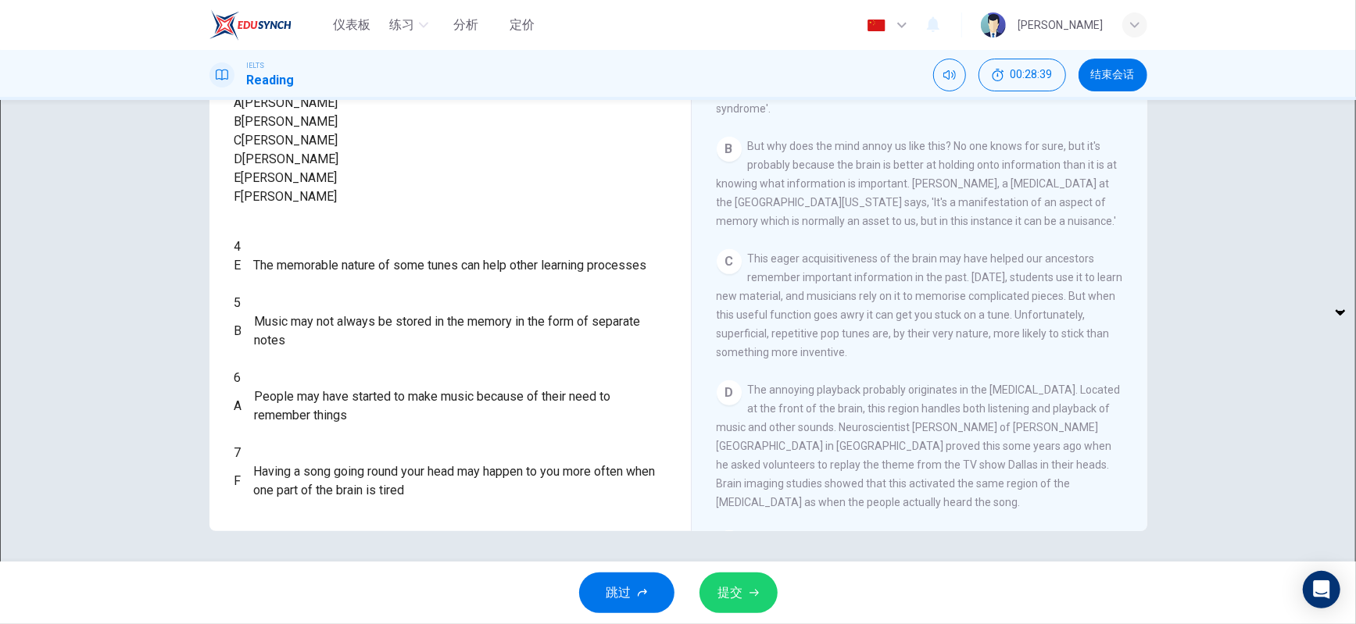
click at [542, 469] on div "4 E E ​ The memorable nature of some tunes can help other learning processes 5 …" at bounding box center [449, 369] width 431 height 263
click at [736, 587] on span "提交" at bounding box center [730, 593] width 25 height 22
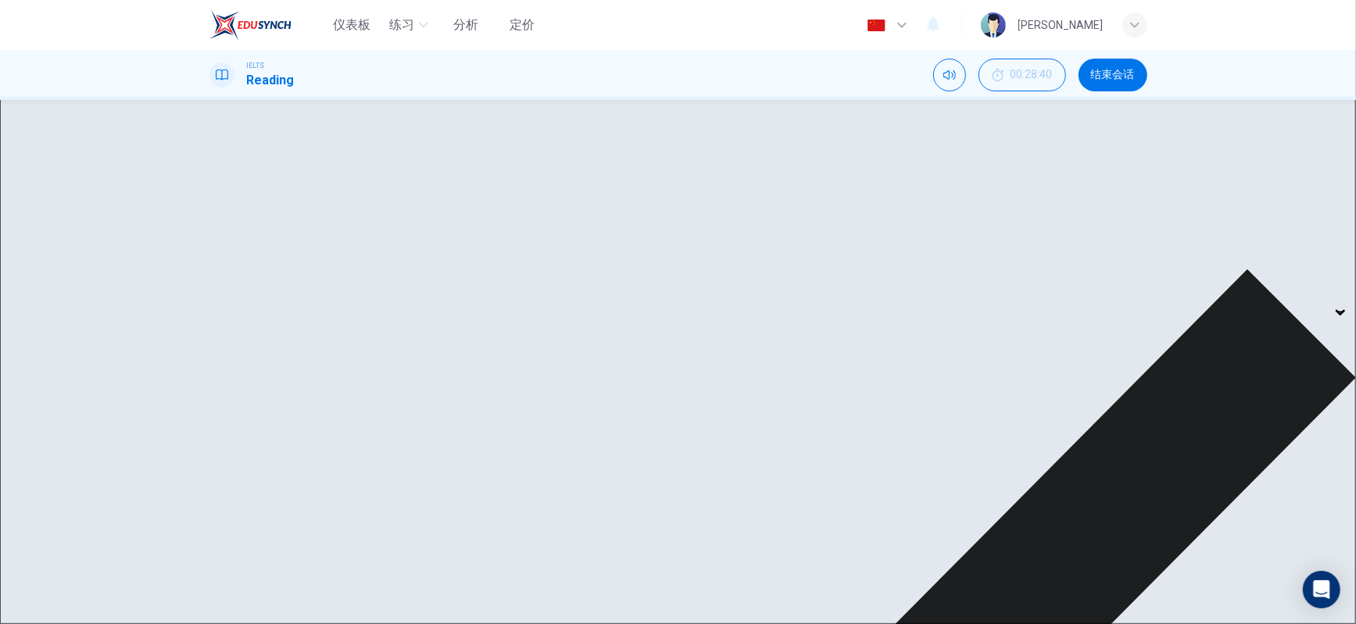
click at [579, 425] on span "People may have started to make music because of their need to remember things" at bounding box center [460, 407] width 411 height 38
click at [574, 425] on span "People may have started to make music because of their need to remember things" at bounding box center [460, 407] width 411 height 38
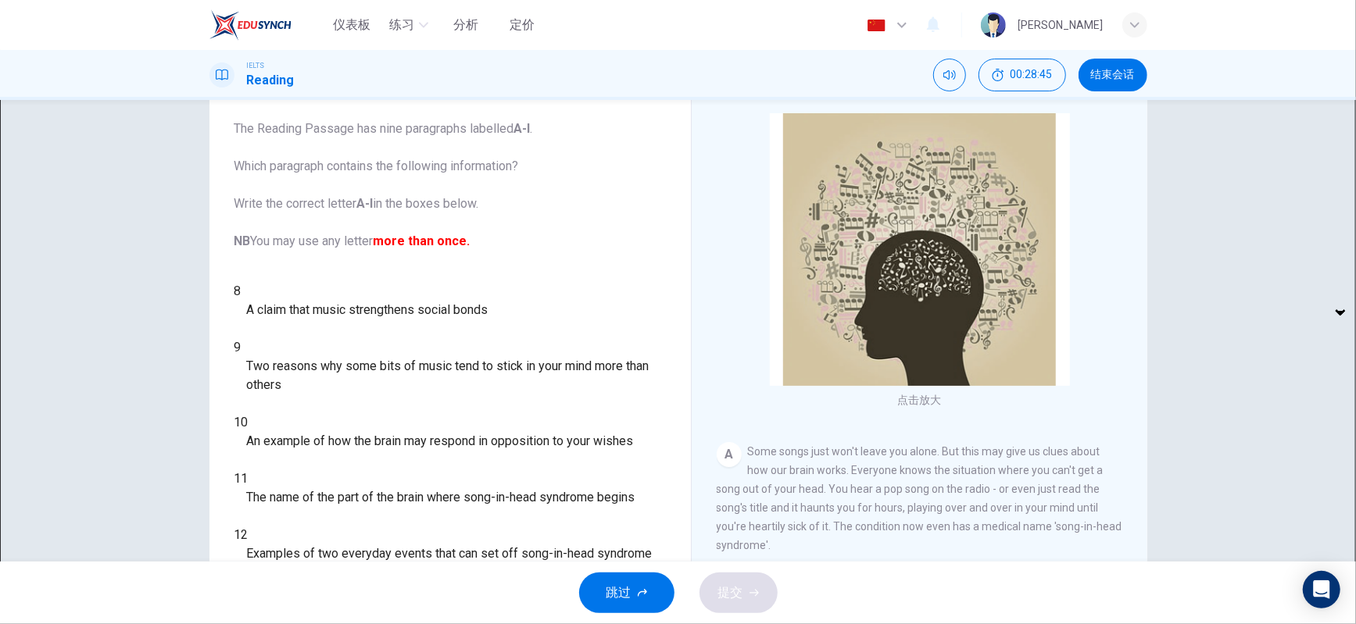
scroll to position [0, 0]
